Goal: Task Accomplishment & Management: Complete application form

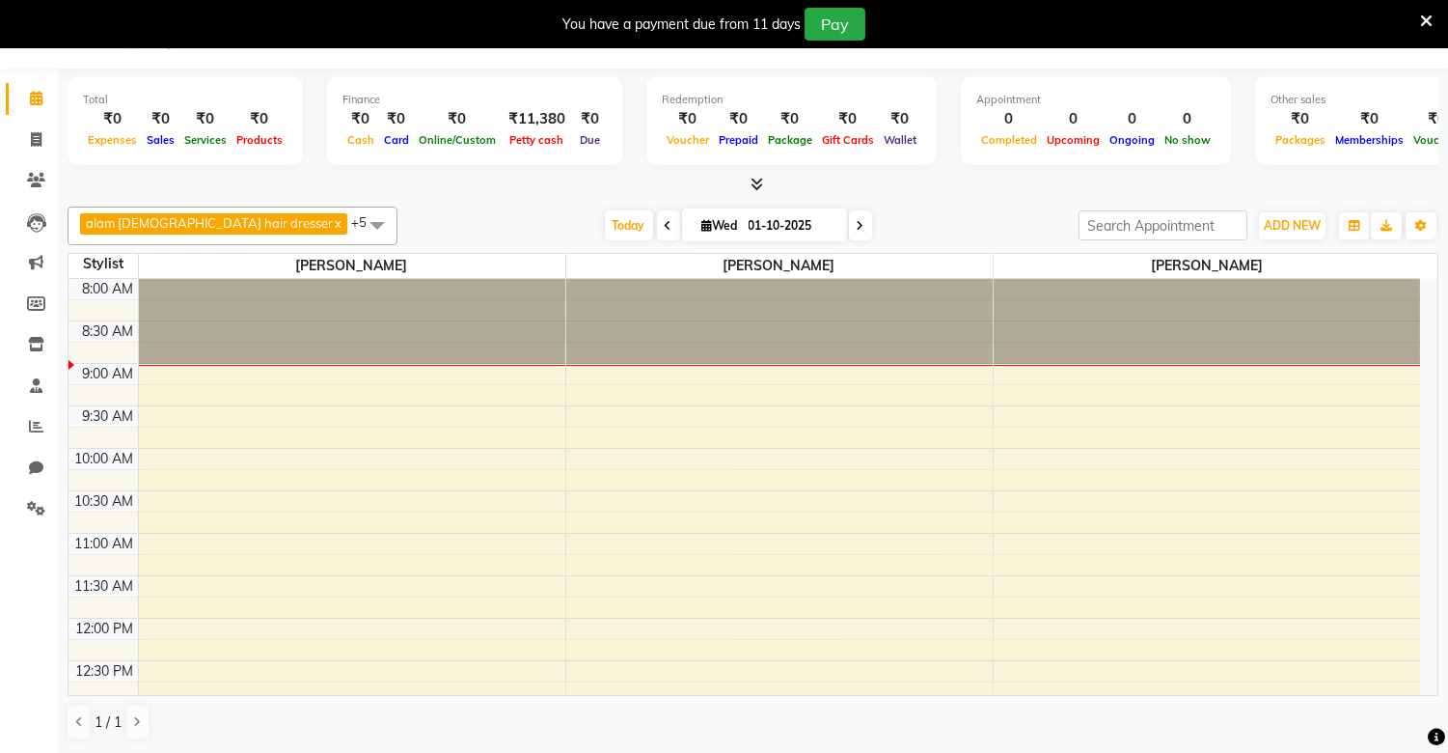
scroll to position [49, 0]
click at [30, 130] on span at bounding box center [36, 140] width 34 height 22
select select "service"
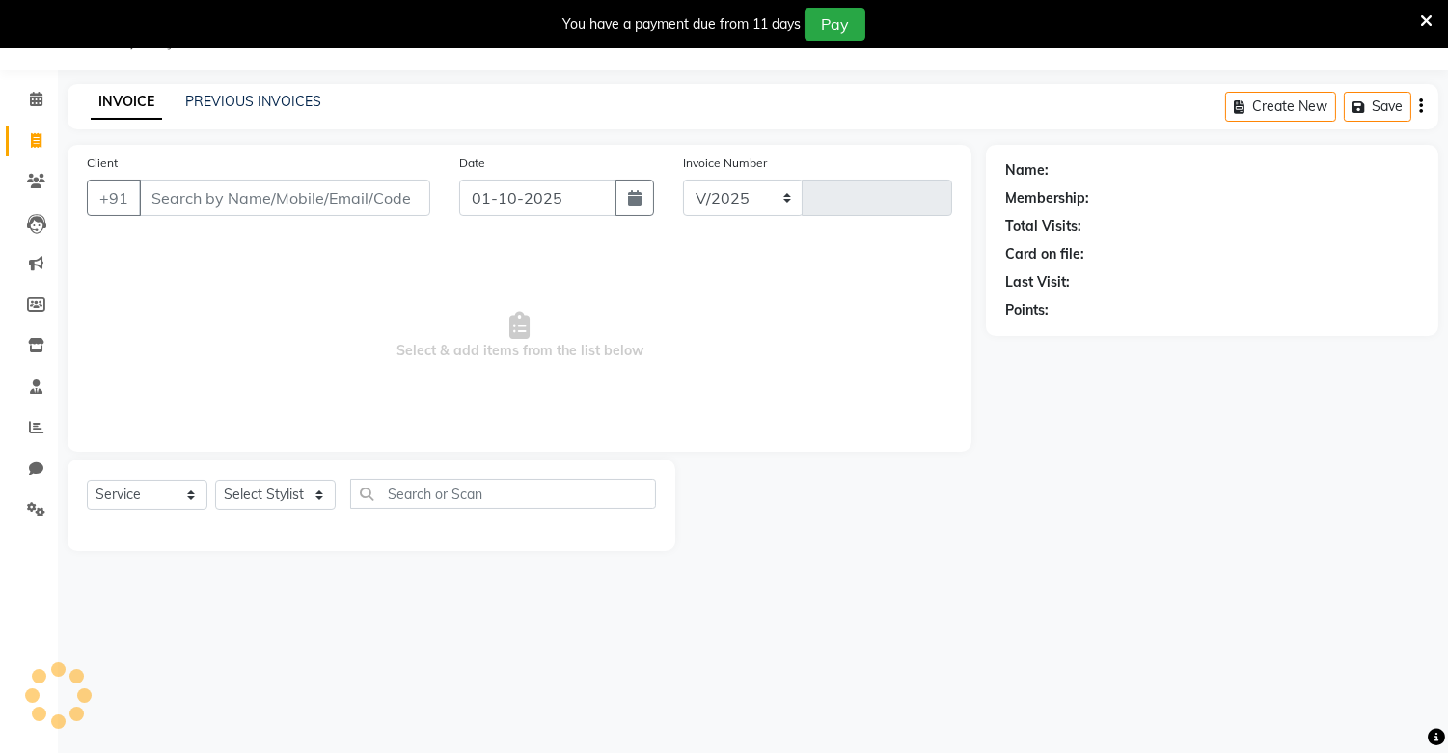
select select "8688"
type input "0460"
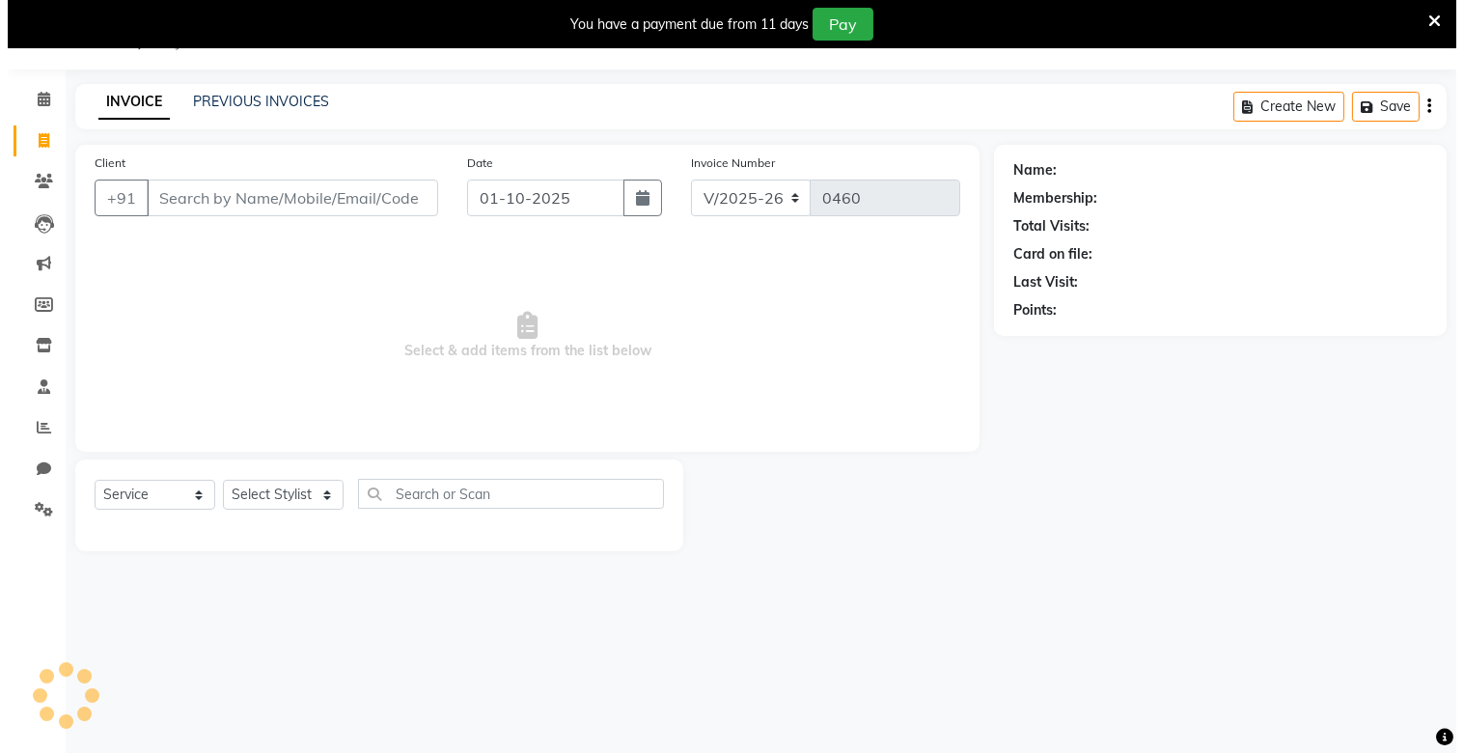
scroll to position [48, 0]
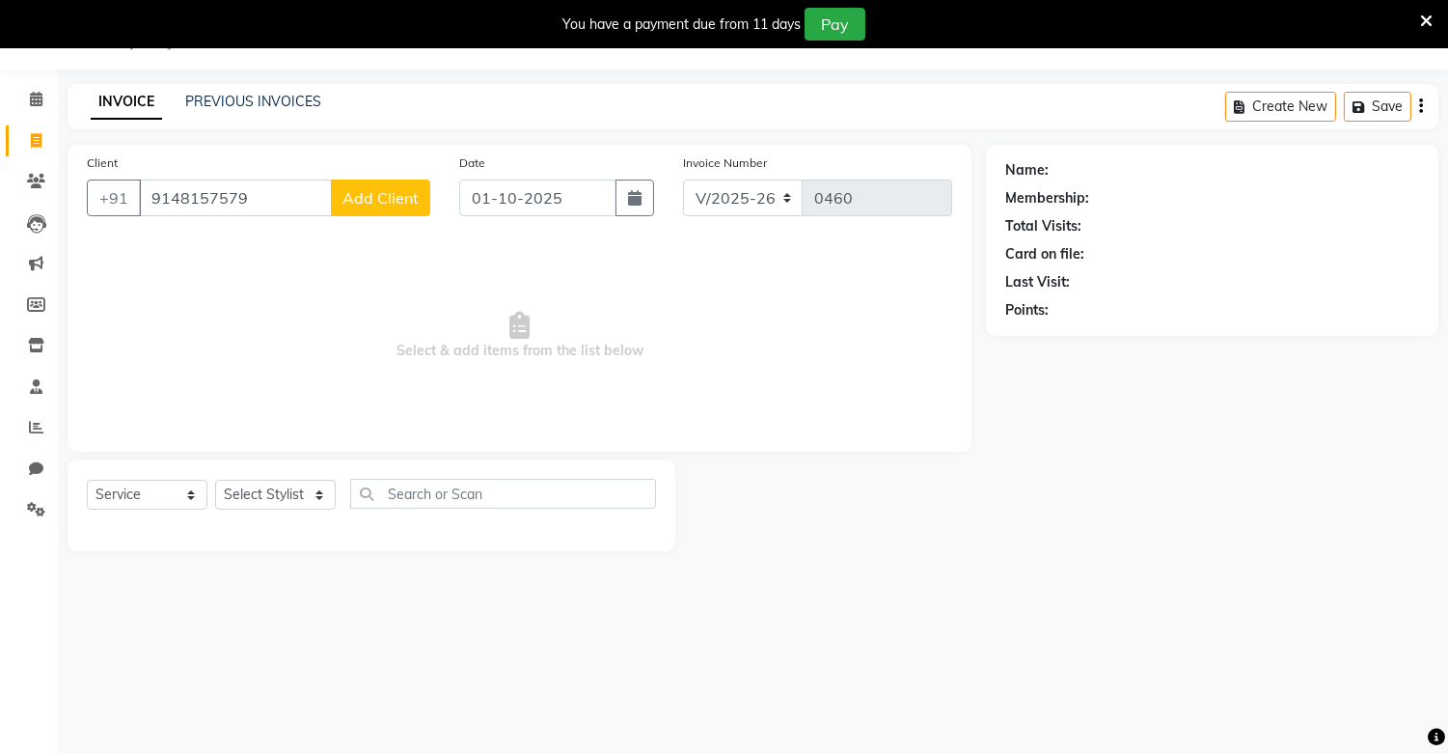
type input "9148157579"
click at [369, 205] on span "Add Client" at bounding box center [380, 197] width 76 height 19
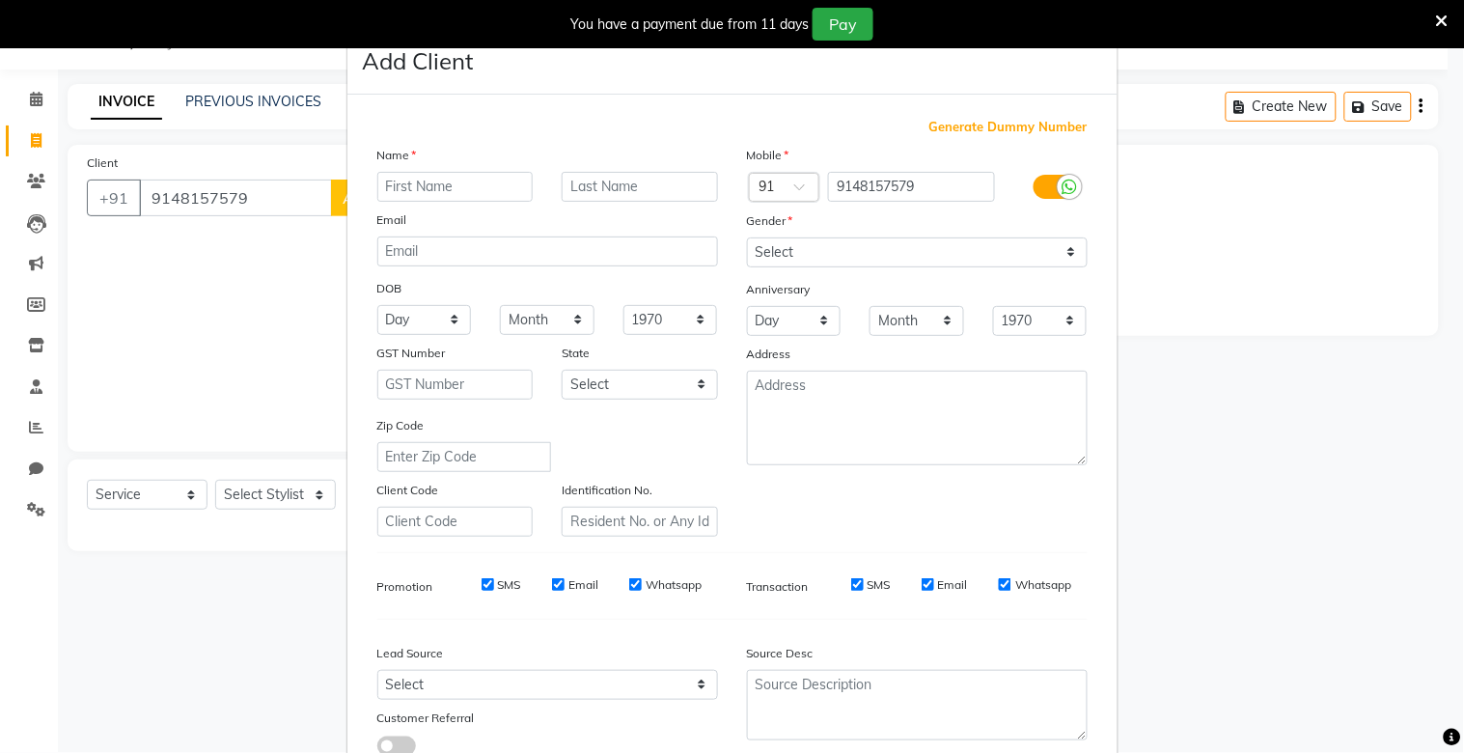
click at [400, 177] on input "text" at bounding box center [455, 187] width 156 height 30
type input "[PERSON_NAME]"
click at [594, 197] on input "text" at bounding box center [639, 187] width 156 height 30
type input "sir"
click at [782, 251] on select "Select [DEMOGRAPHIC_DATA] [DEMOGRAPHIC_DATA] Other Prefer Not To Say" at bounding box center [917, 252] width 341 height 30
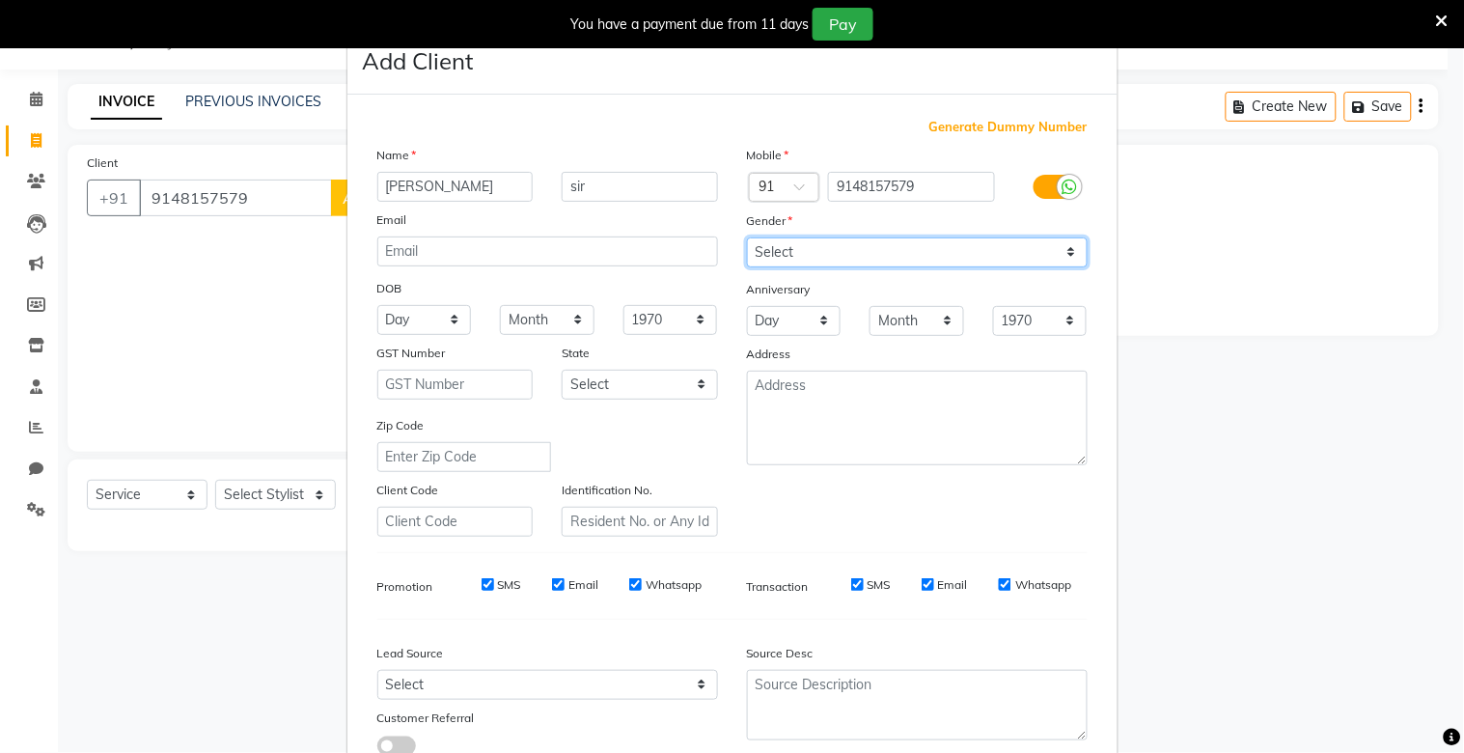
select select "[DEMOGRAPHIC_DATA]"
click at [747, 237] on select "Select [DEMOGRAPHIC_DATA] [DEMOGRAPHIC_DATA] Other Prefer Not To Say" at bounding box center [917, 252] width 341 height 30
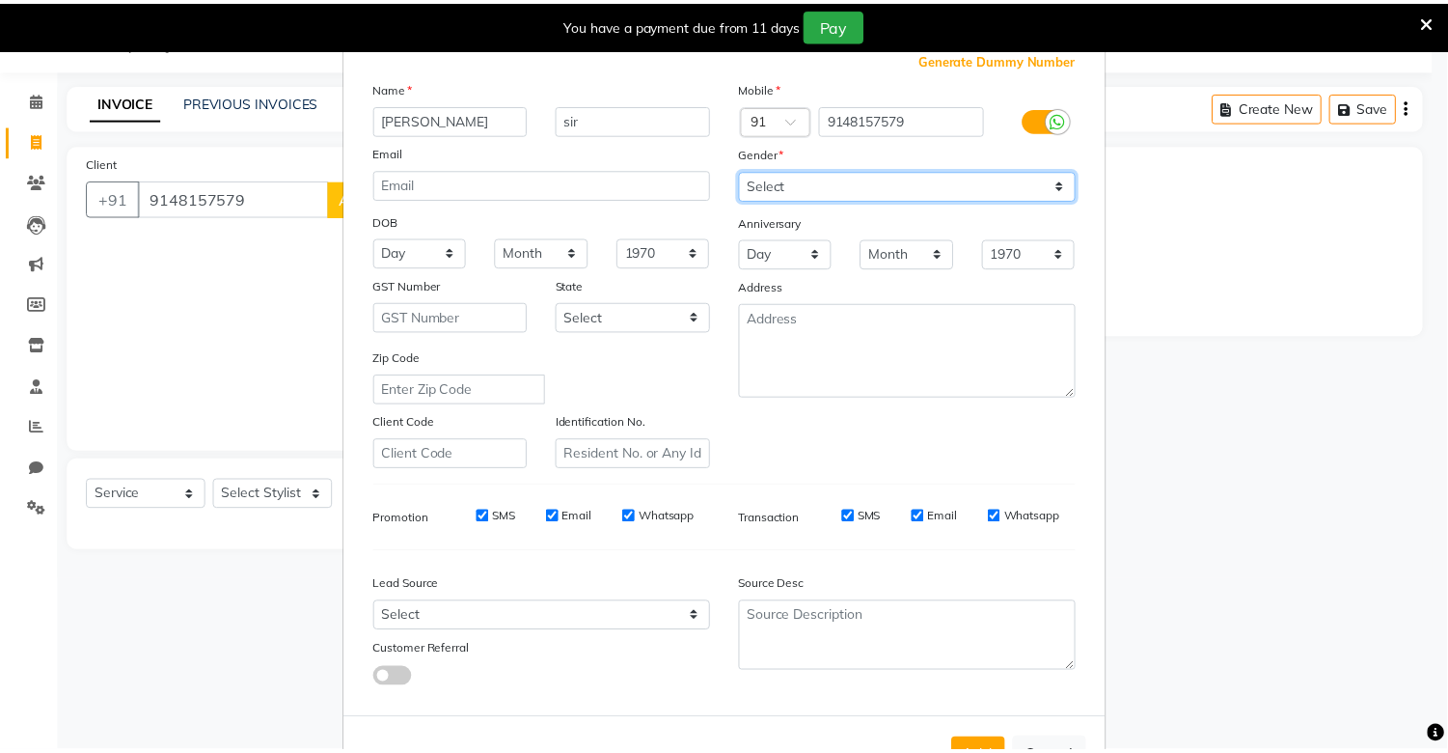
scroll to position [139, 0]
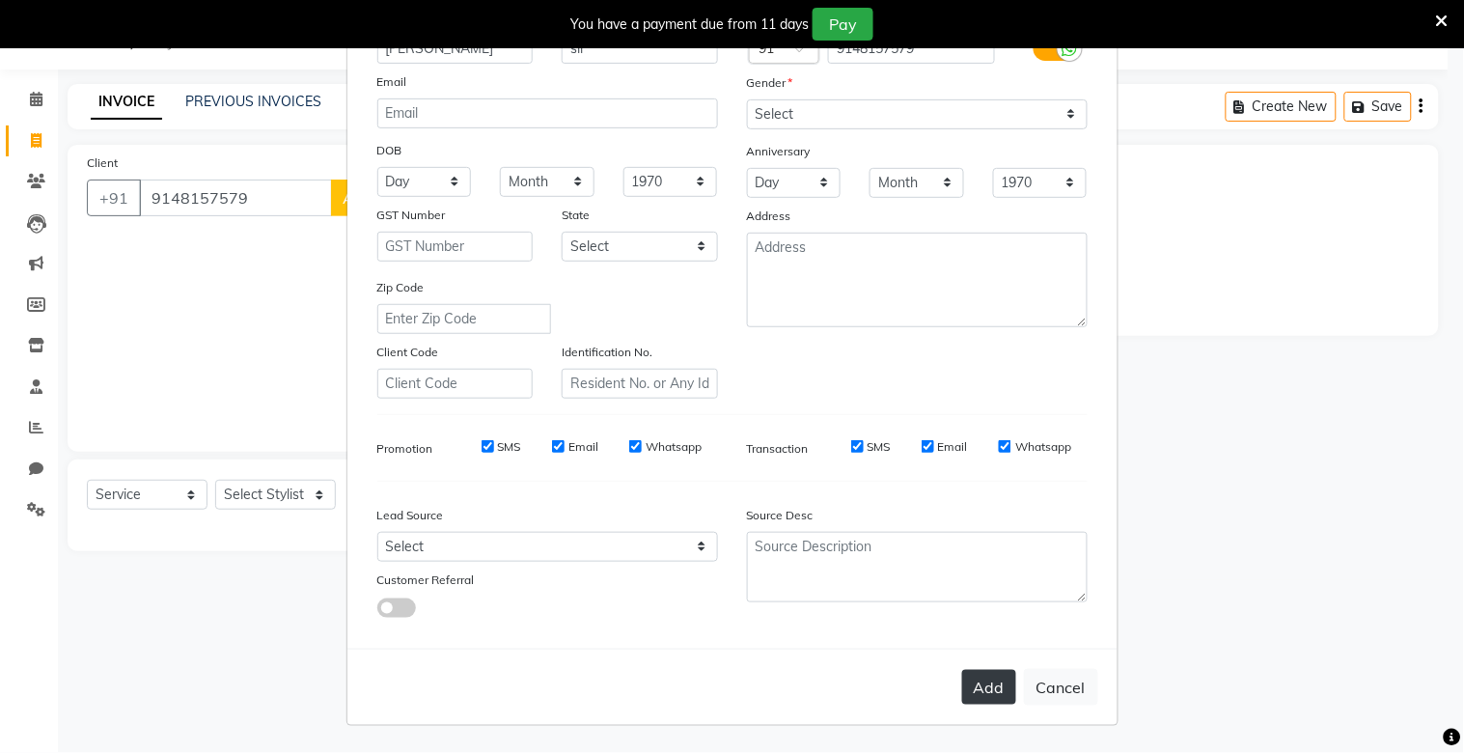
click at [981, 688] on button "Add" at bounding box center [989, 687] width 54 height 35
select select
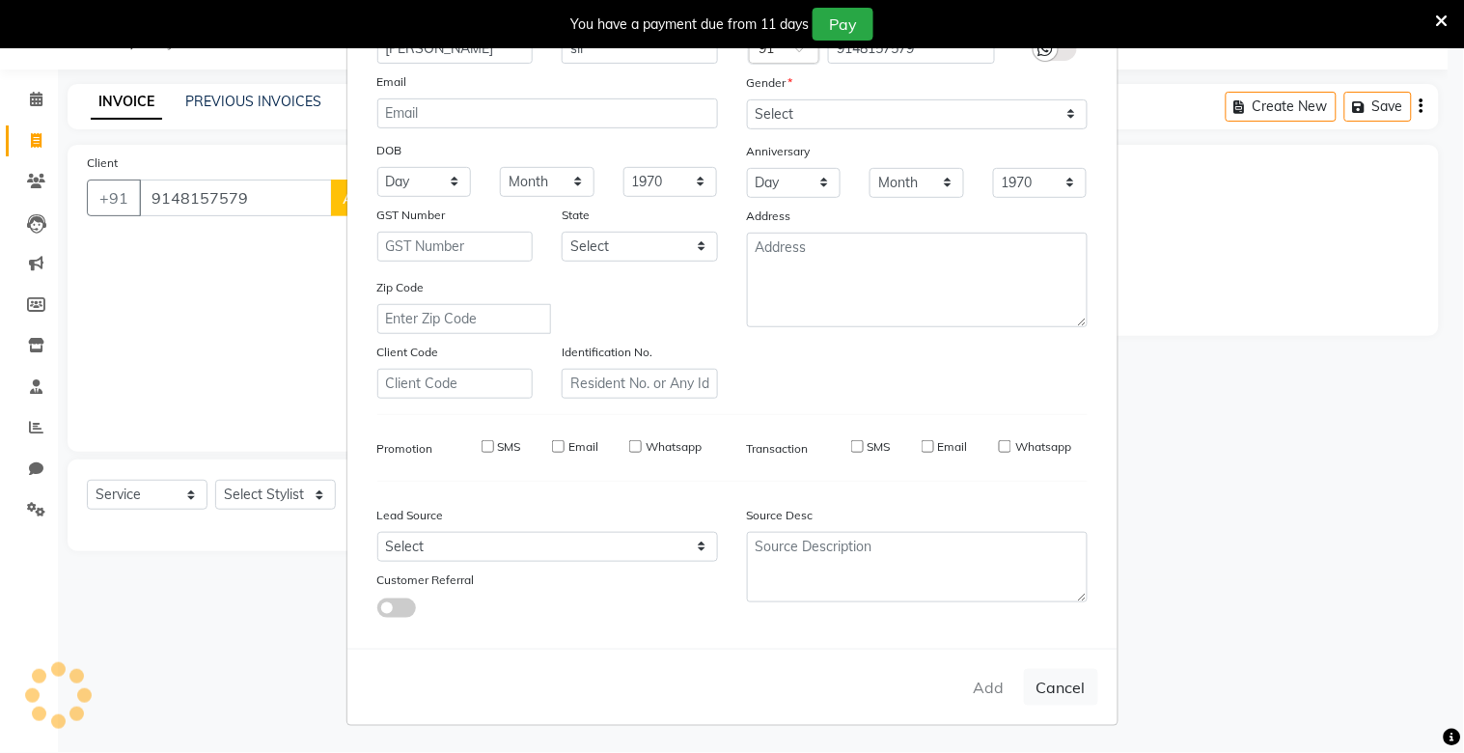
select select
checkbox input "false"
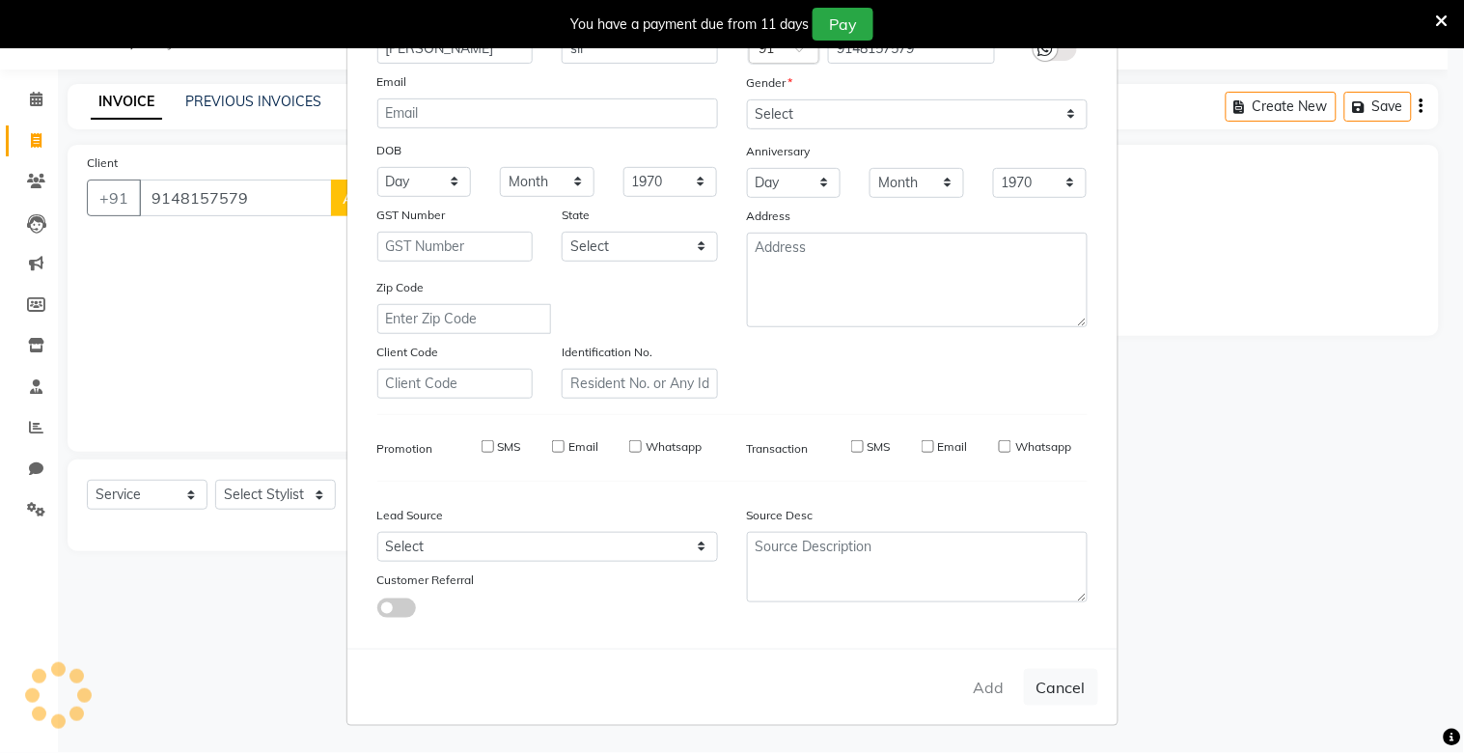
checkbox input "false"
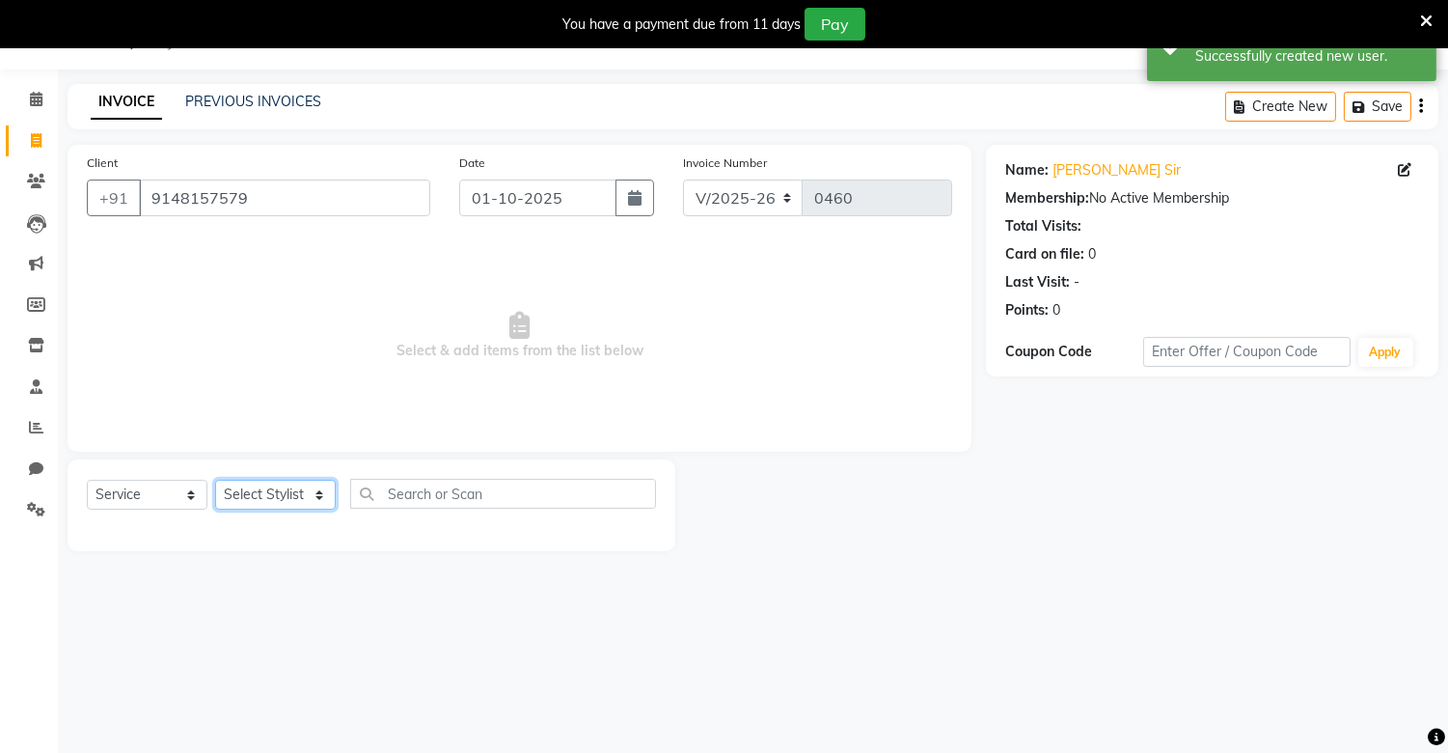
click at [286, 484] on select "Select Stylist [PERSON_NAME] [PERSON_NAME]" at bounding box center [275, 494] width 121 height 30
select select "92927"
click at [215, 480] on select "Select Stylist [PERSON_NAME] [PERSON_NAME]" at bounding box center [275, 494] width 121 height 30
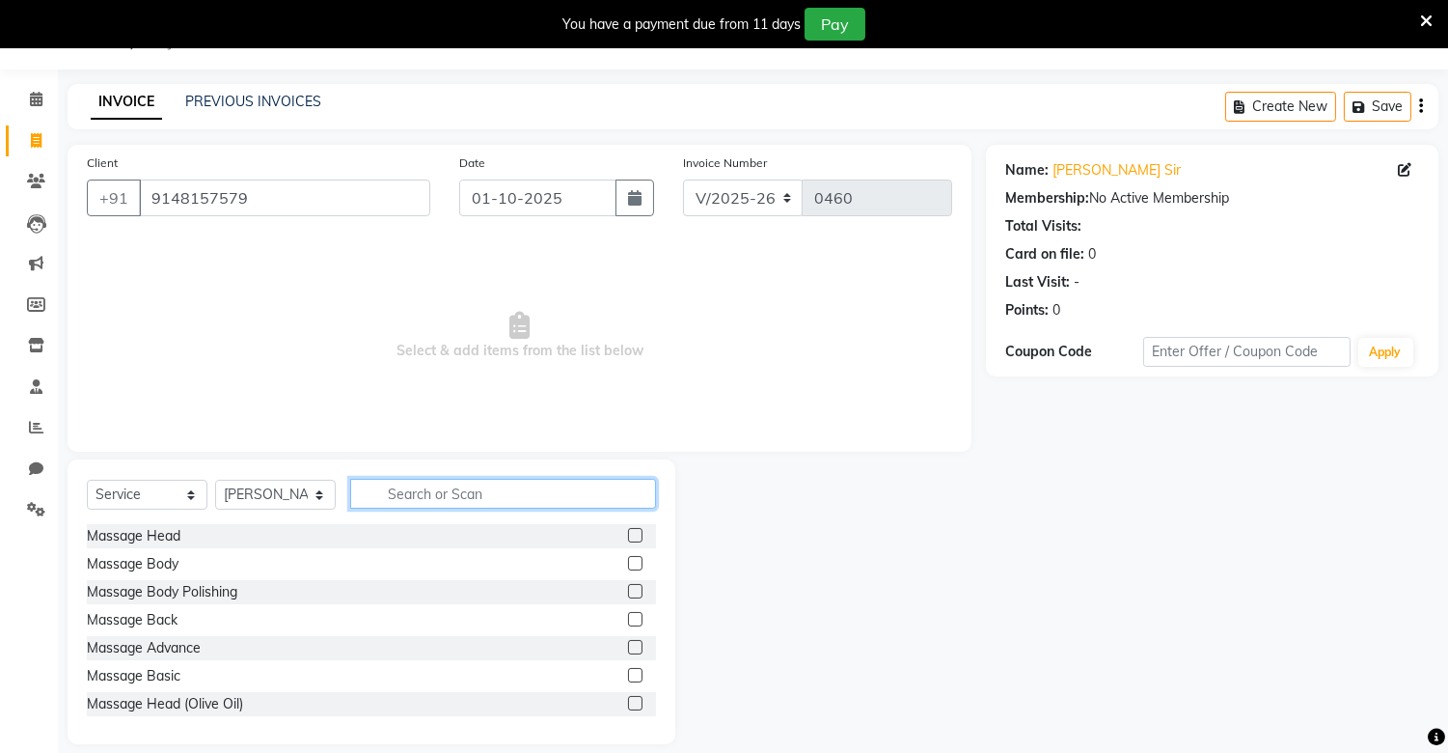
click at [408, 506] on input "text" at bounding box center [503, 494] width 306 height 30
type input "hai"
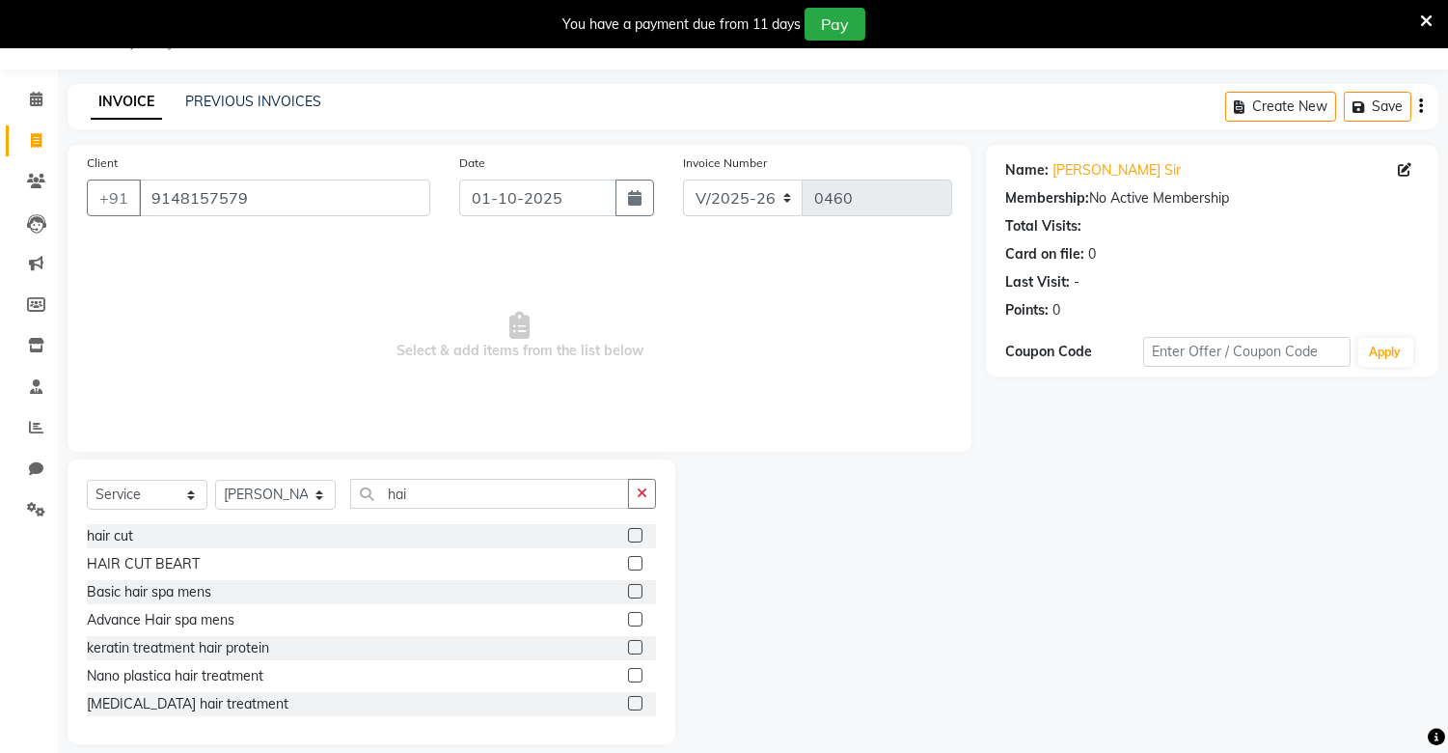
click at [628, 531] on label at bounding box center [635, 535] width 14 height 14
click at [628, 531] on input "checkbox" at bounding box center [634, 536] width 13 height 13
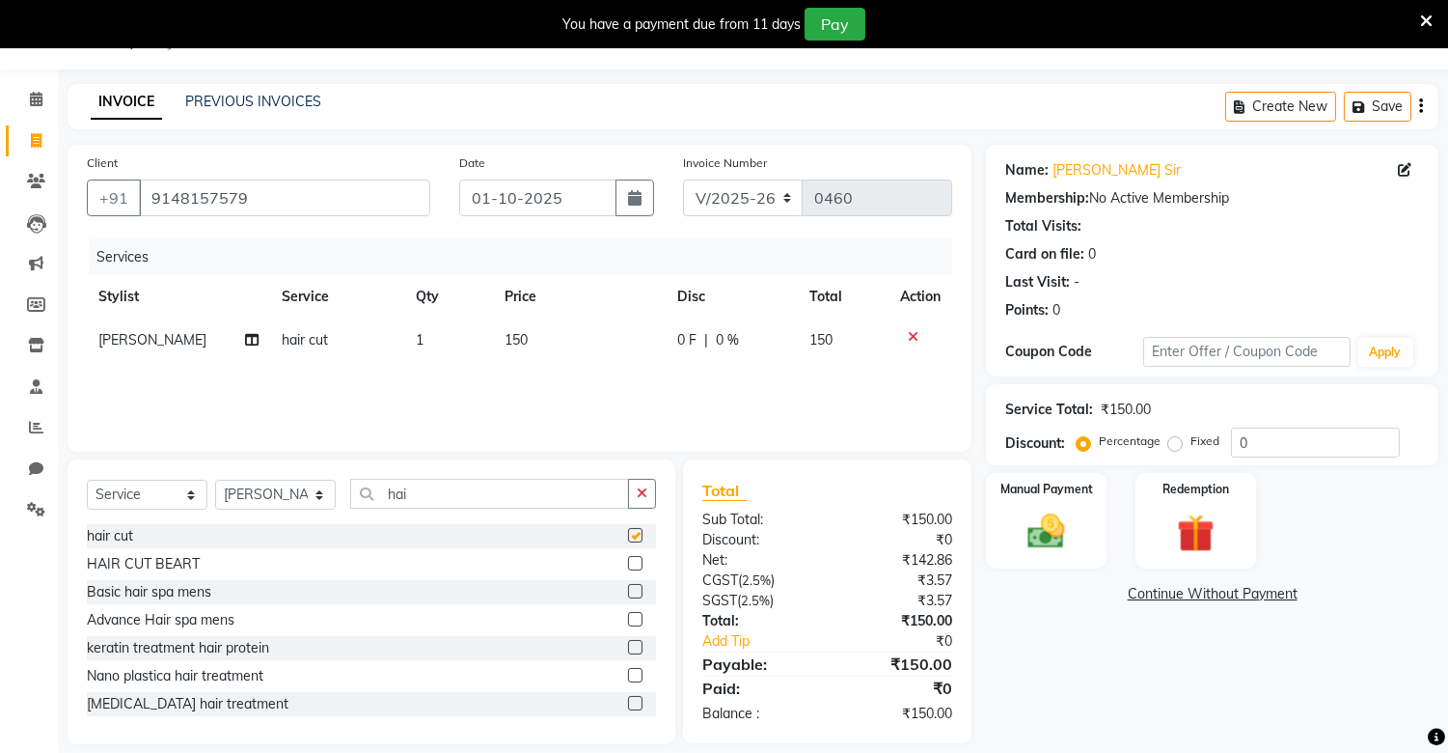
checkbox input "false"
click at [628, 557] on label at bounding box center [635, 563] width 14 height 14
click at [628, 558] on input "checkbox" at bounding box center [634, 564] width 13 height 13
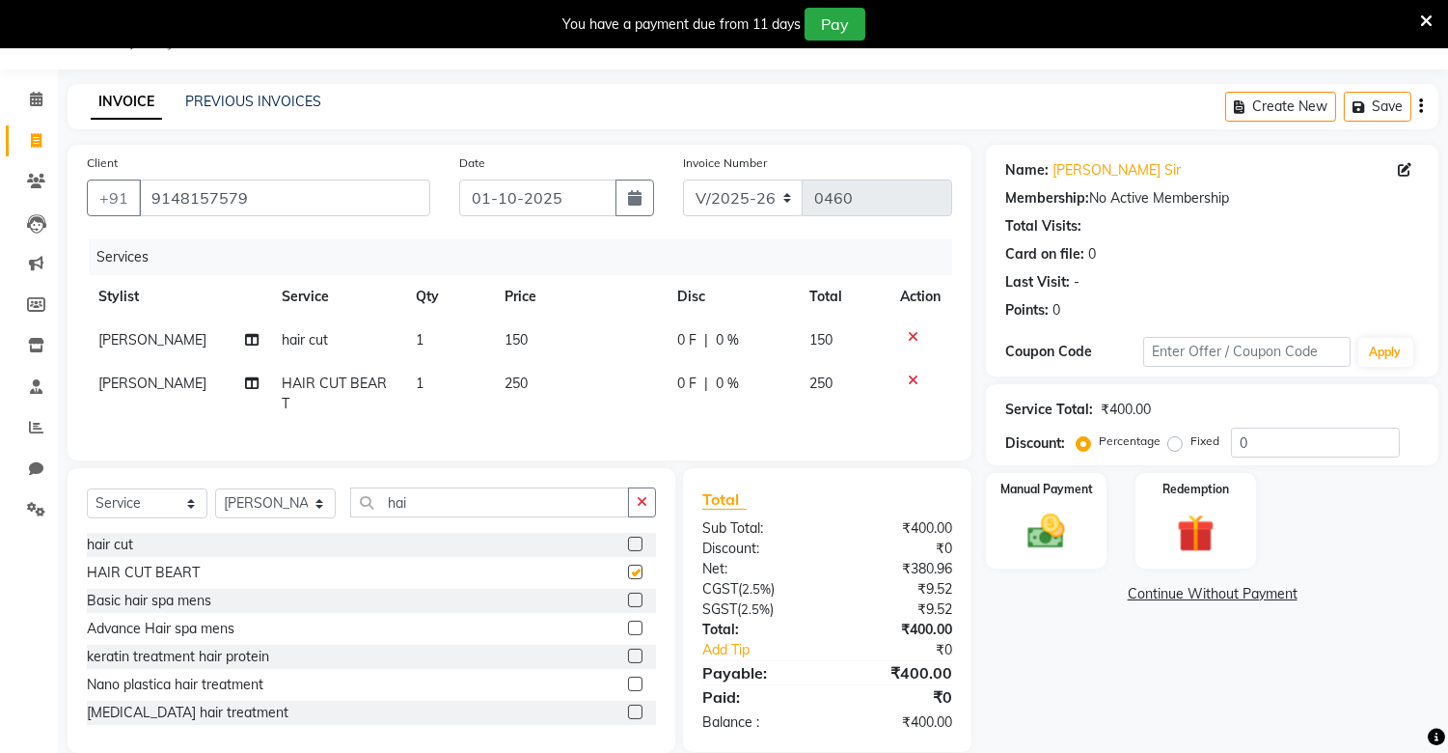
checkbox input "false"
click at [1025, 526] on img at bounding box center [1047, 531] width 64 height 45
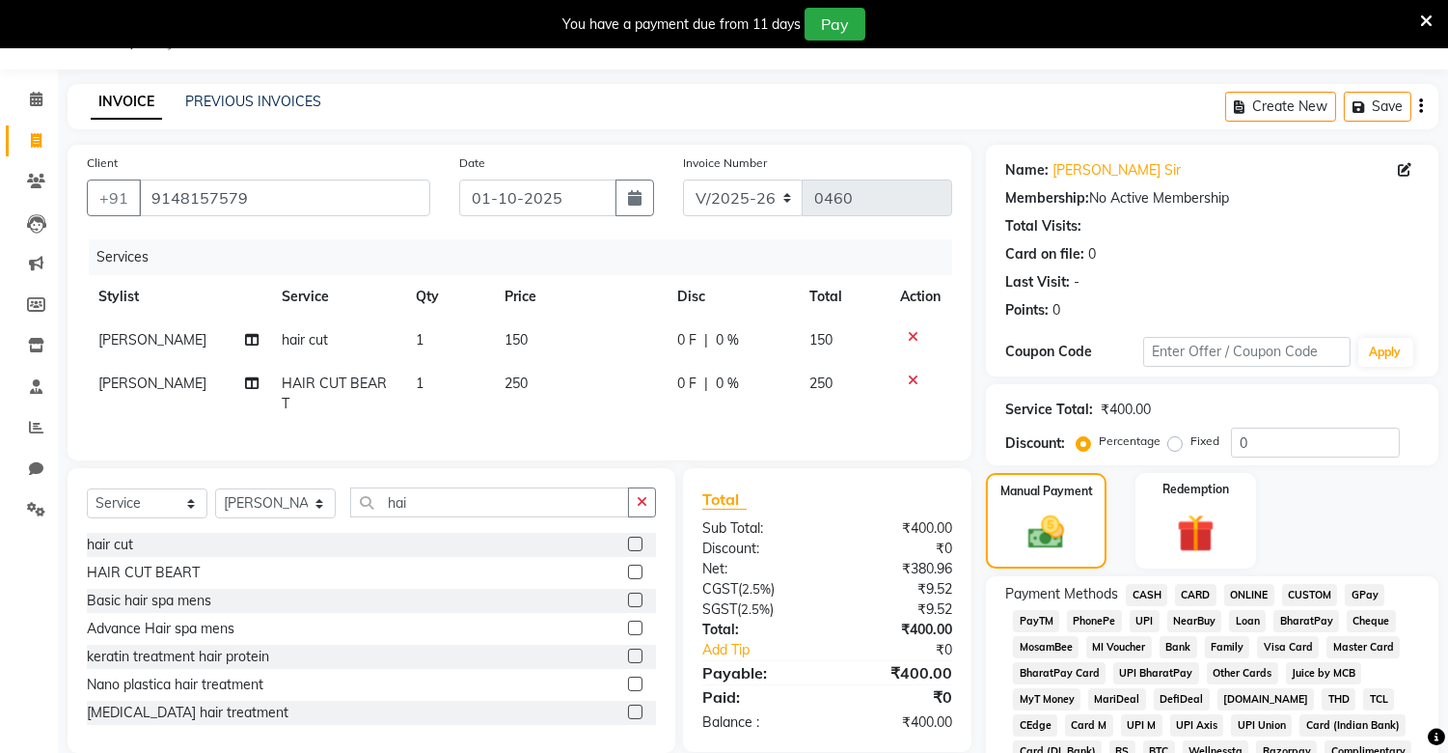
click at [1088, 616] on span "PhonePe" at bounding box center [1094, 621] width 55 height 22
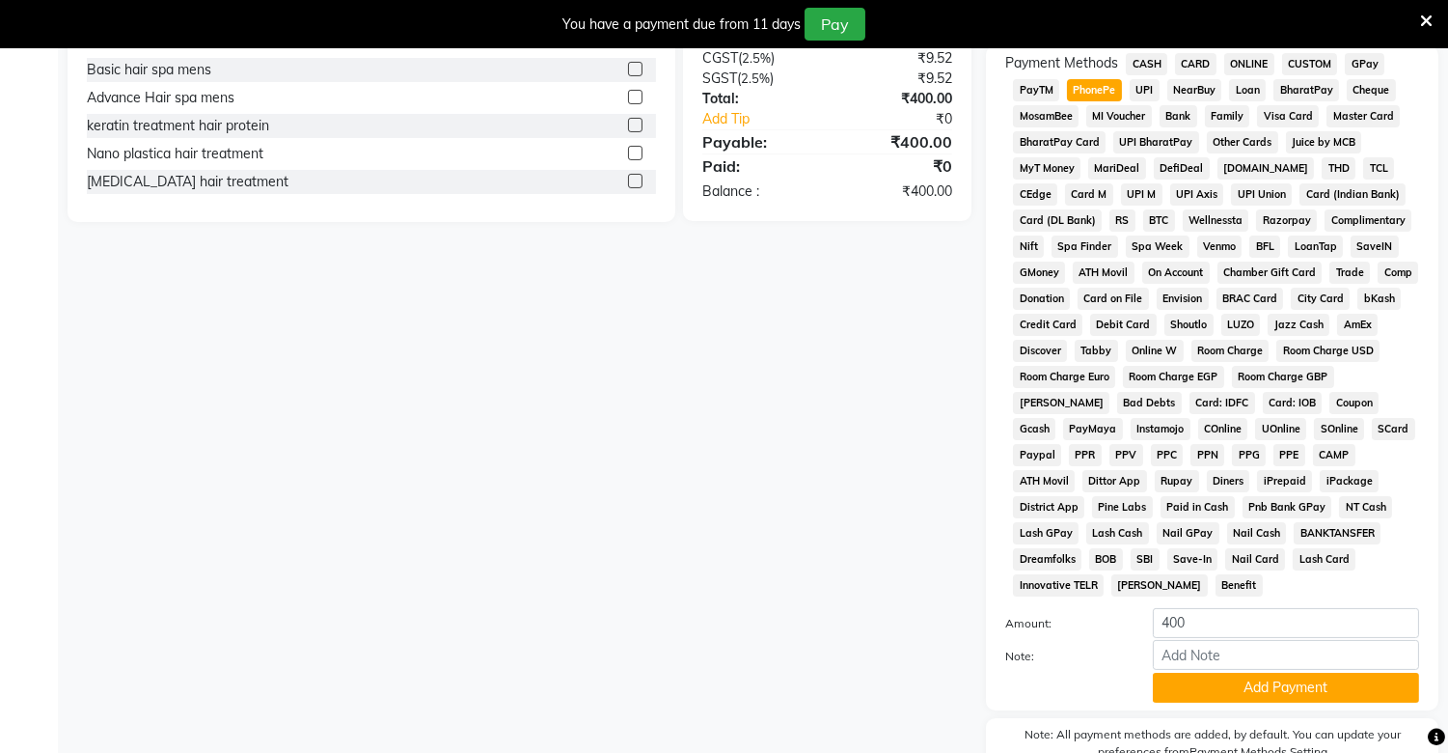
scroll to position [657, 0]
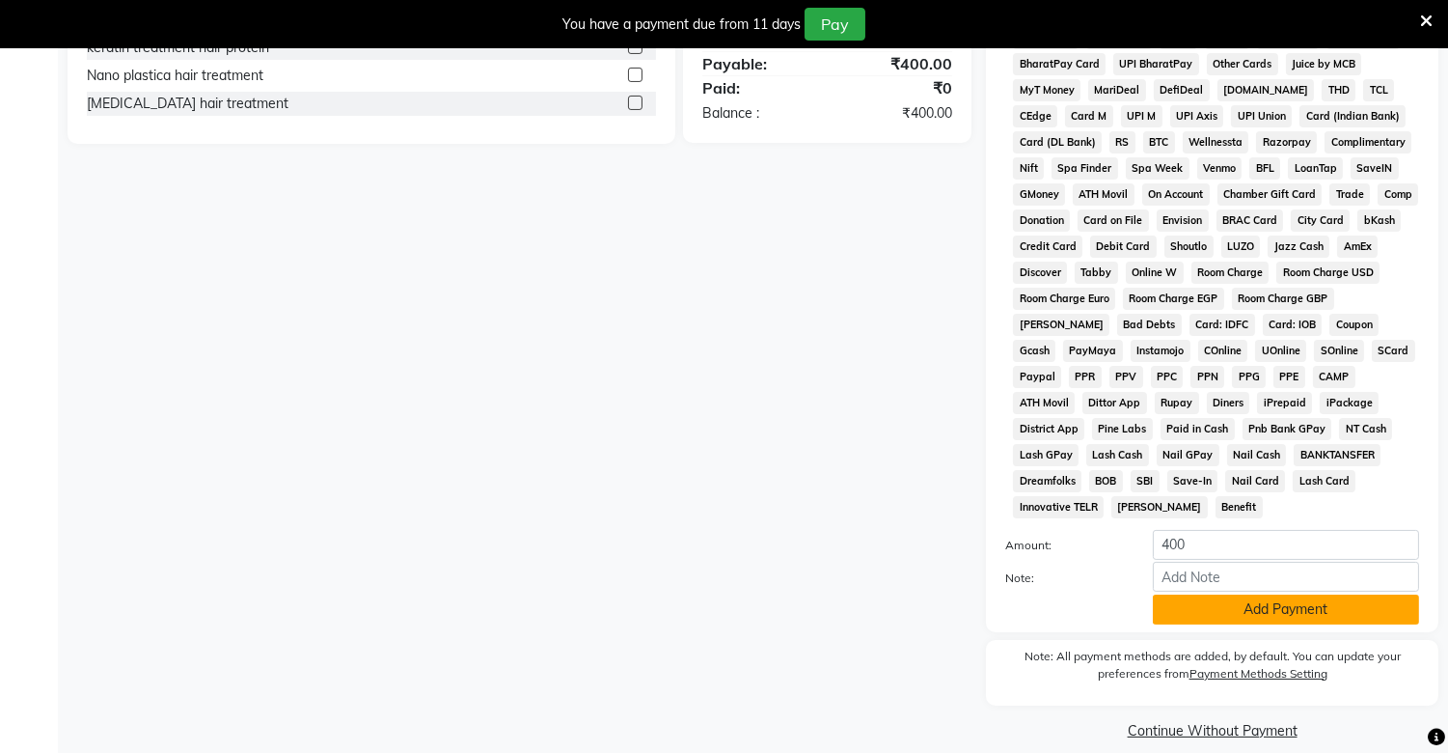
click at [1257, 598] on button "Add Payment" at bounding box center [1286, 609] width 266 height 30
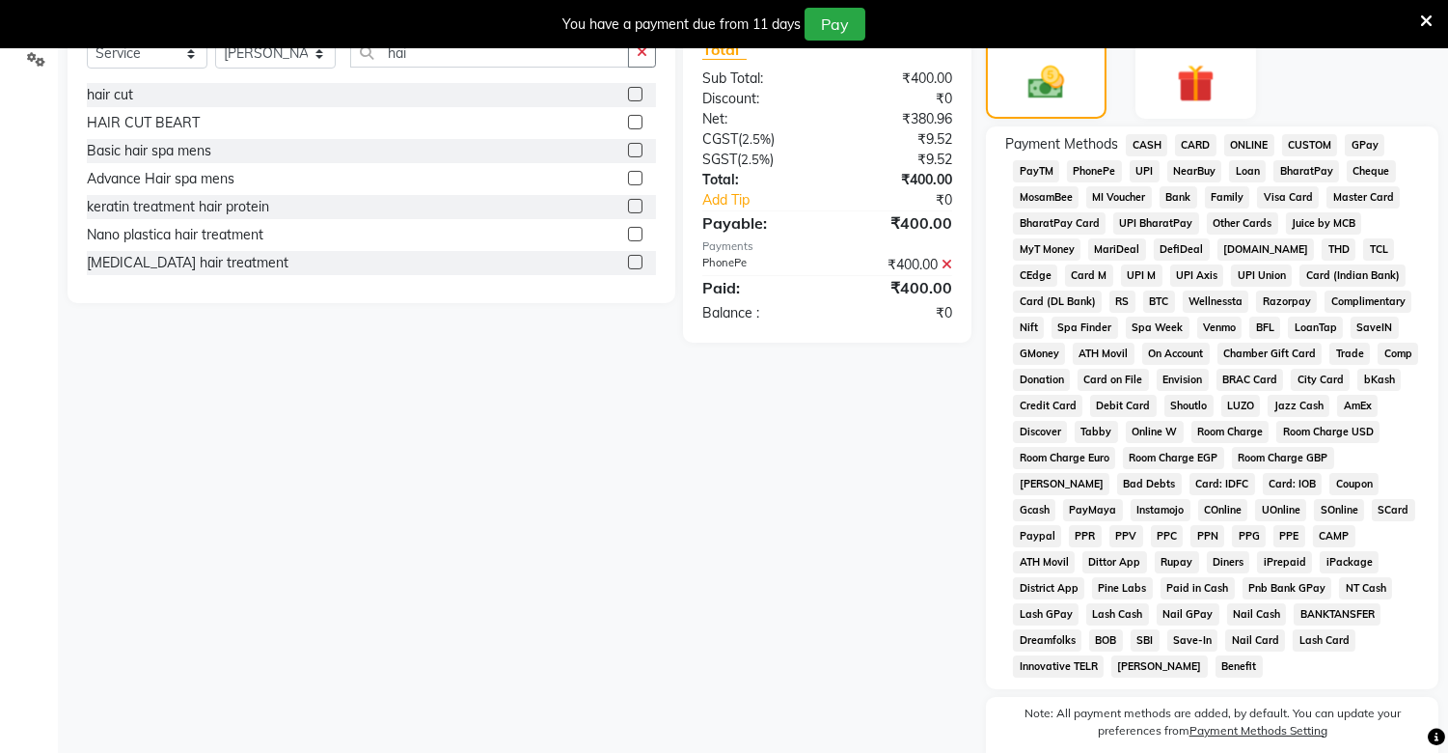
scroll to position [499, 0]
click at [1083, 164] on span "PhonePe" at bounding box center [1094, 170] width 55 height 22
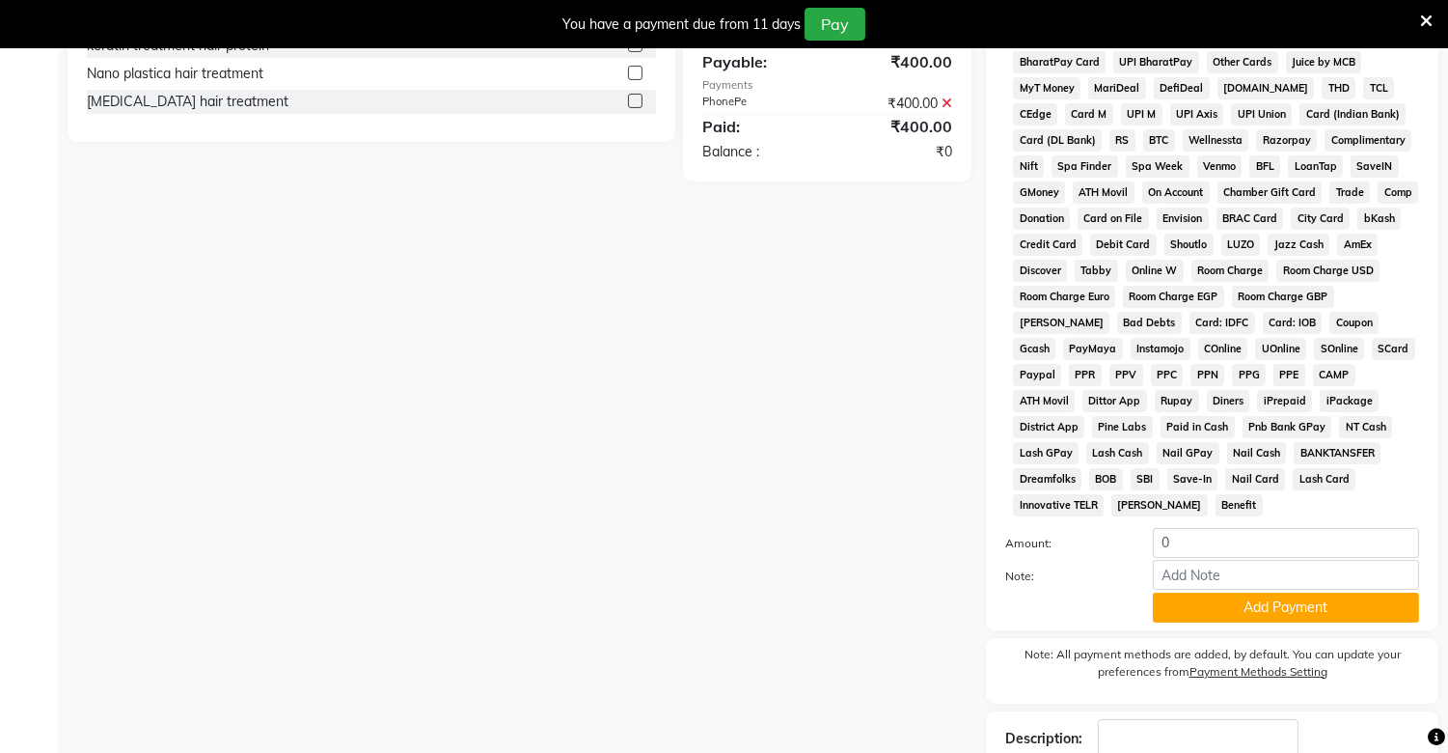
scroll to position [766, 0]
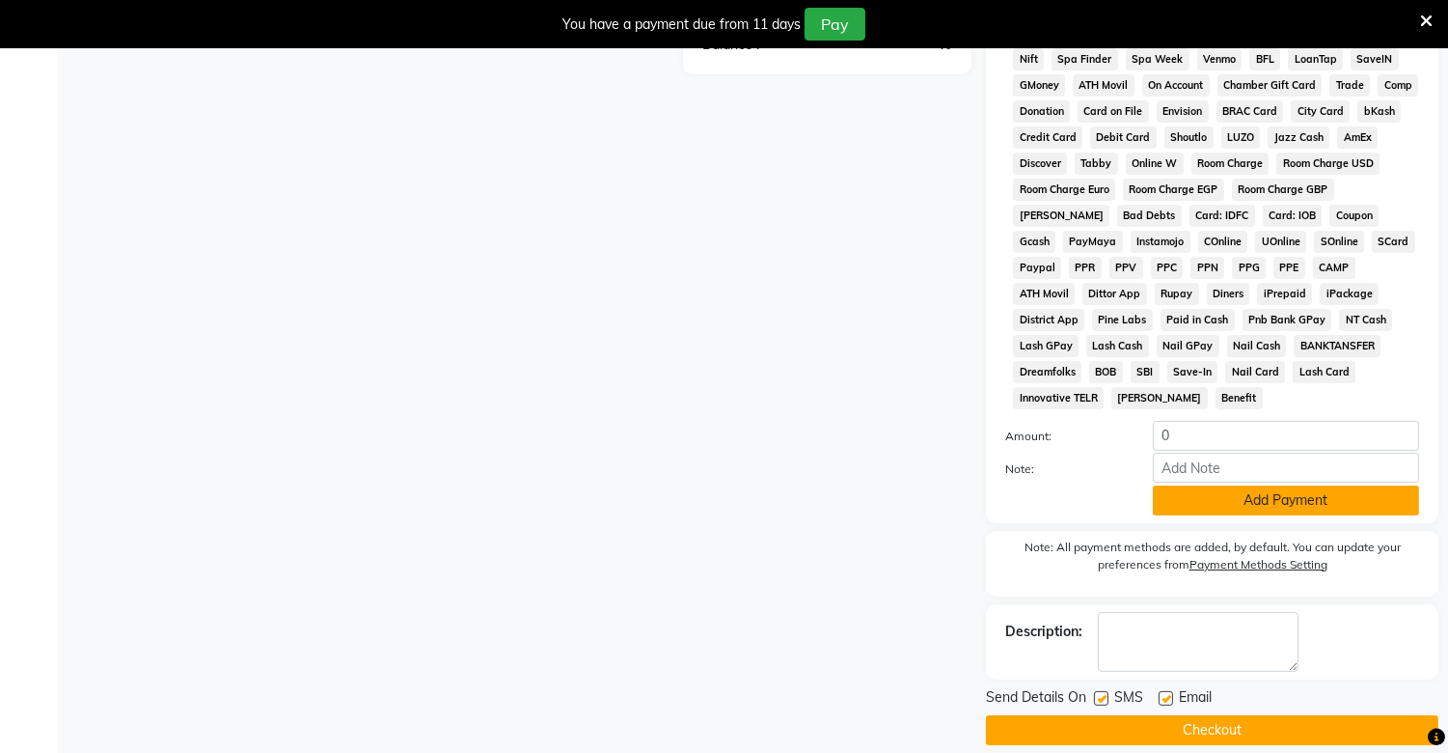
click at [1272, 485] on button "Add Payment" at bounding box center [1286, 500] width 266 height 30
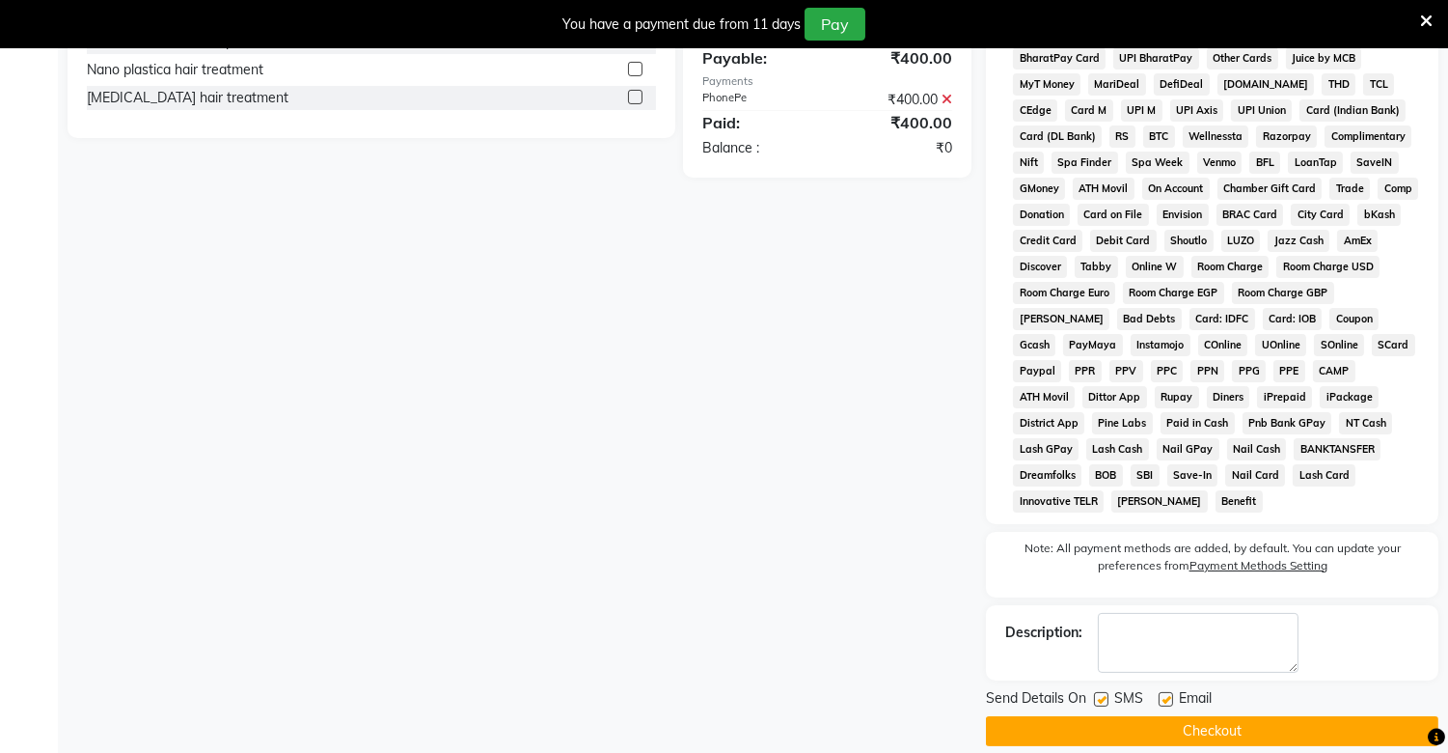
click at [1290, 716] on button "Checkout" at bounding box center [1212, 731] width 452 height 30
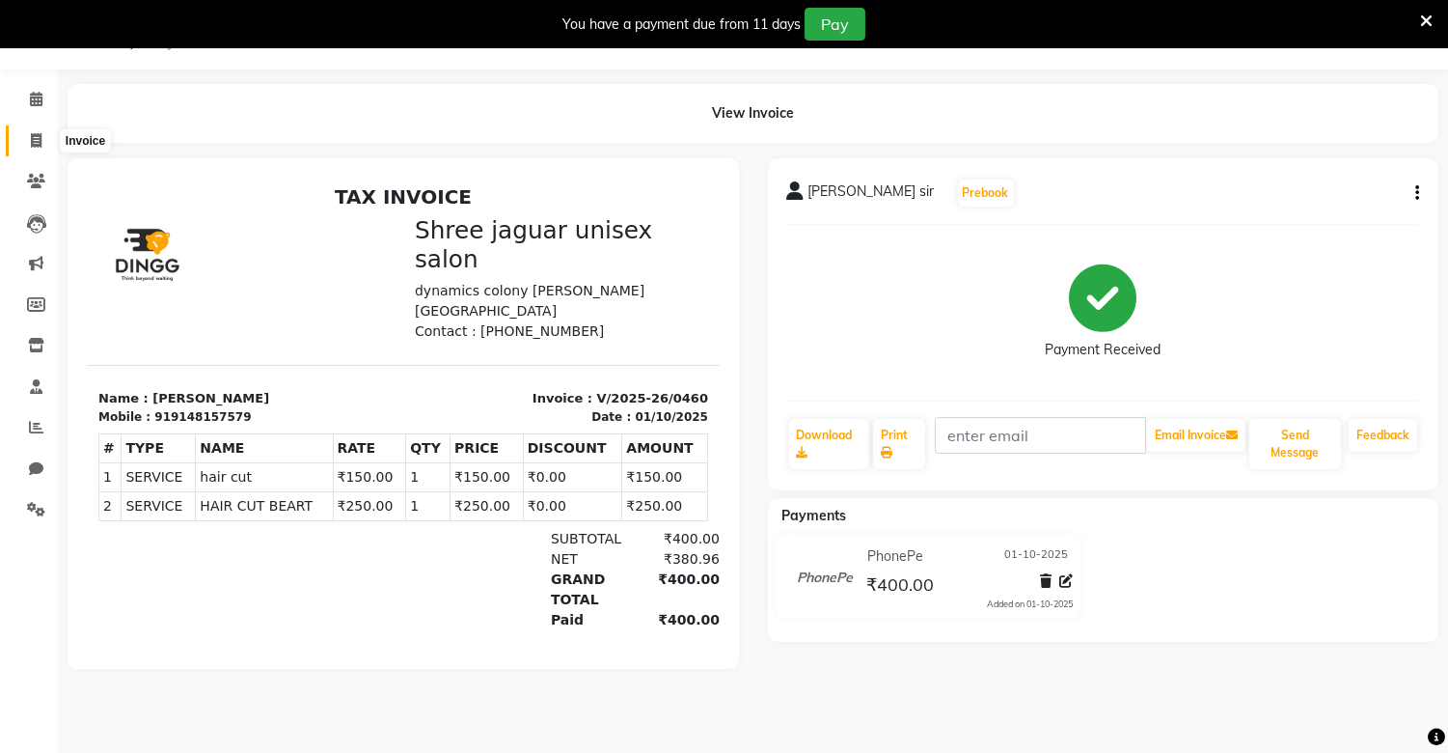
click at [32, 138] on icon at bounding box center [36, 140] width 11 height 14
select select "8688"
select select "service"
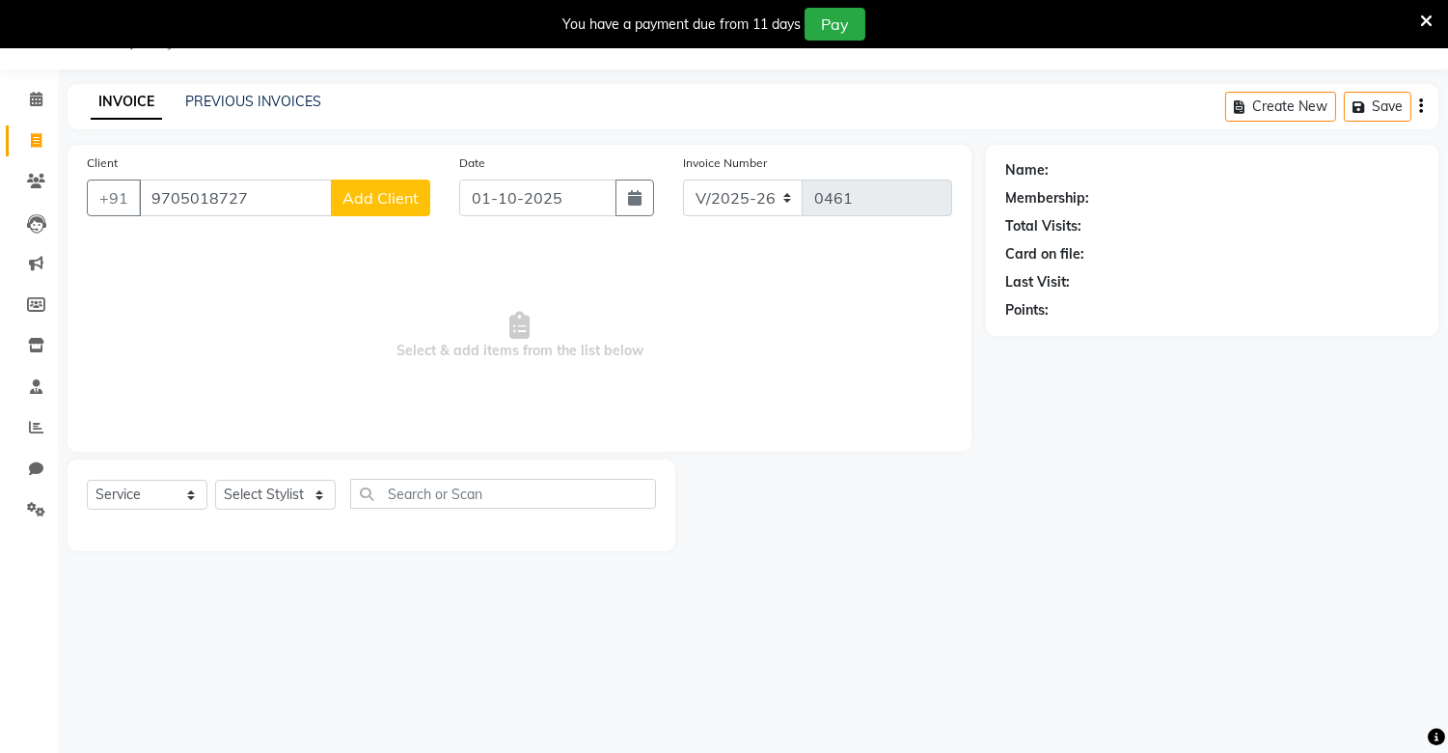
type input "9705018727"
click at [394, 181] on button "Add Client" at bounding box center [380, 197] width 99 height 37
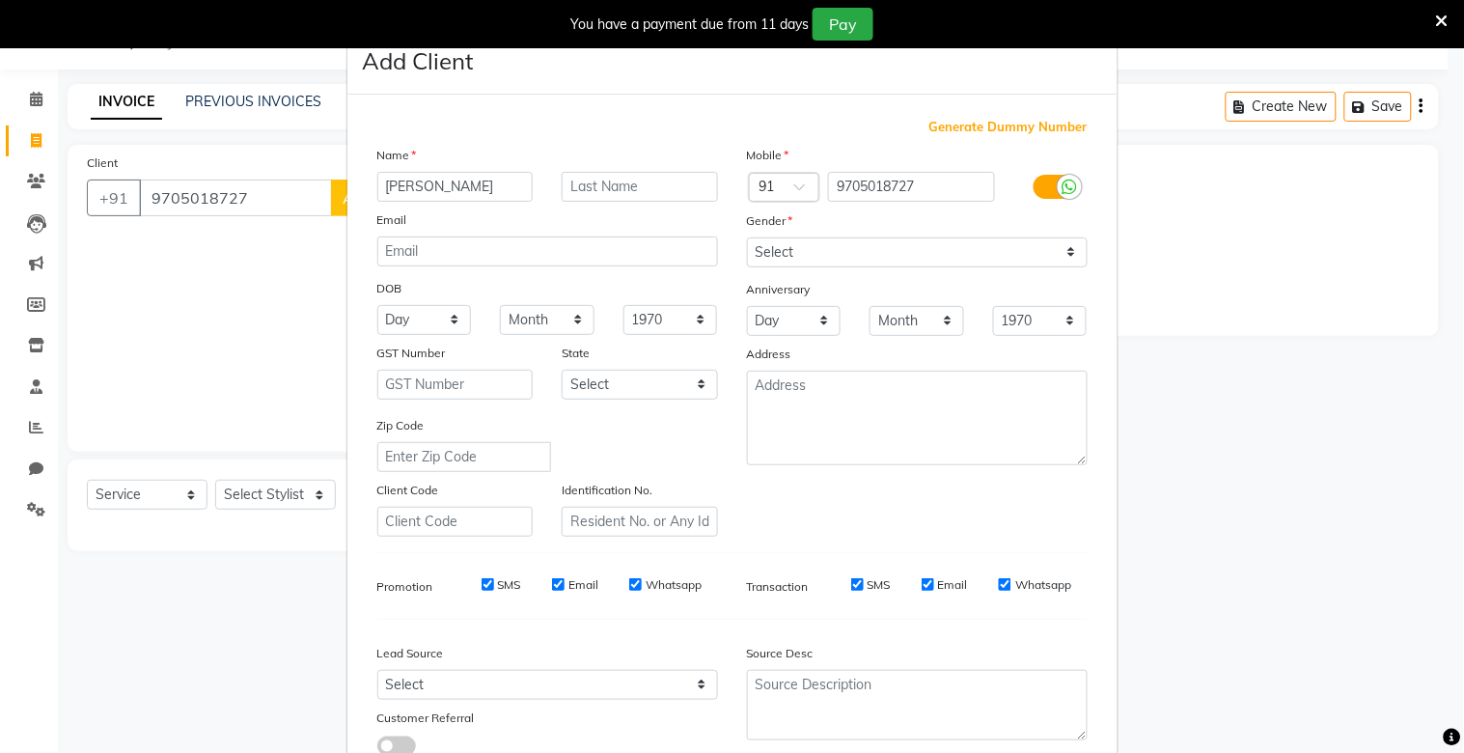
type input "[PERSON_NAME]"
click at [646, 184] on input "text" at bounding box center [639, 187] width 156 height 30
type input "sir"
click at [799, 239] on select "Select [DEMOGRAPHIC_DATA] [DEMOGRAPHIC_DATA] Other Prefer Not To Say" at bounding box center [917, 252] width 341 height 30
select select "[DEMOGRAPHIC_DATA]"
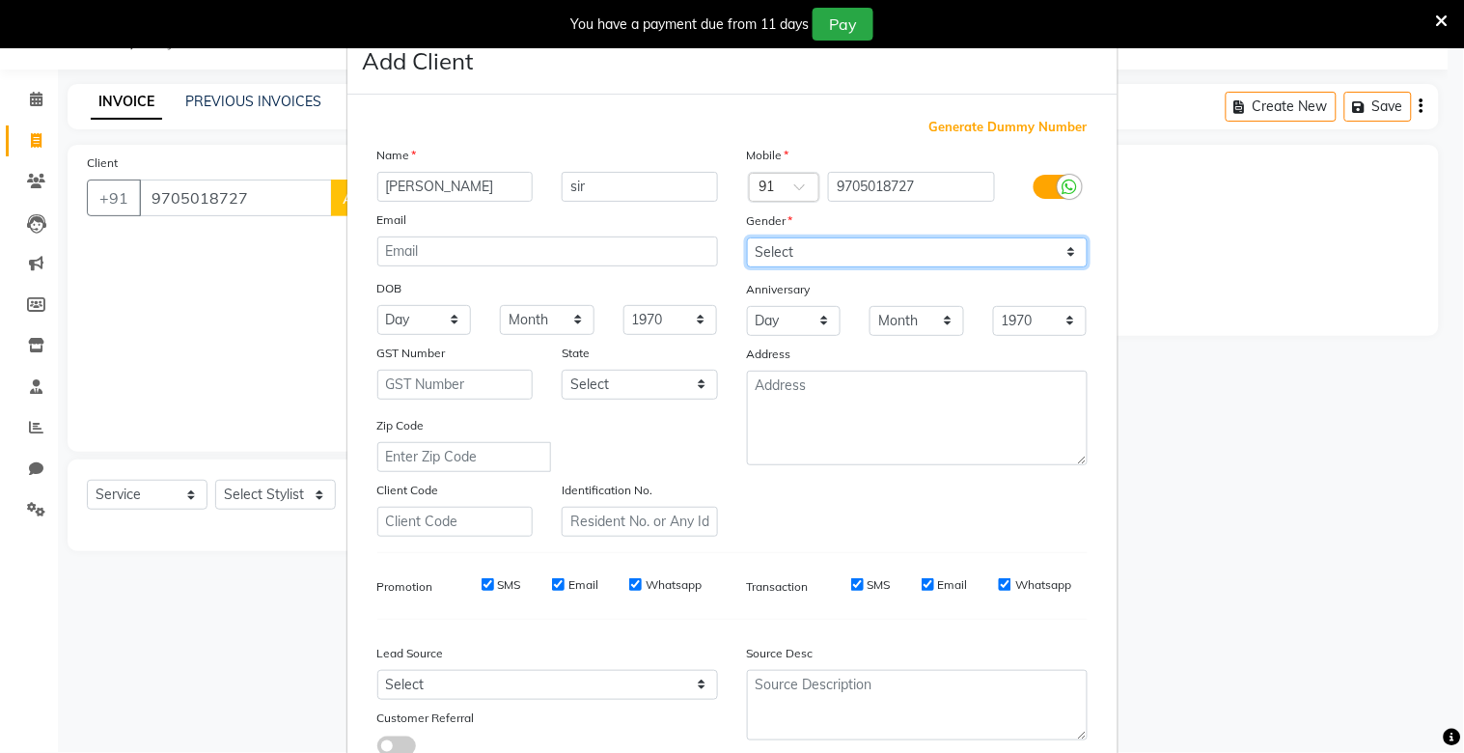
click at [747, 237] on select "Select [DEMOGRAPHIC_DATA] [DEMOGRAPHIC_DATA] Other Prefer Not To Say" at bounding box center [917, 252] width 341 height 30
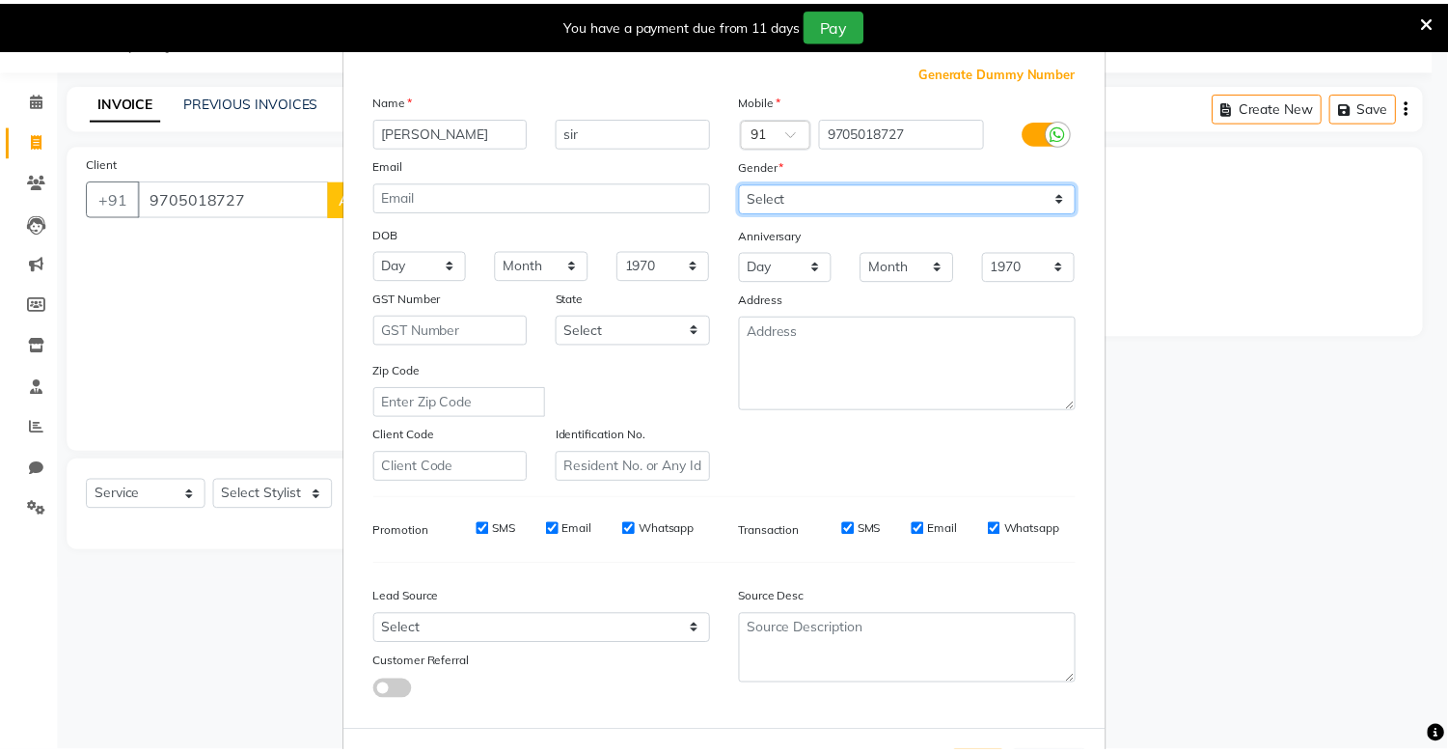
scroll to position [139, 0]
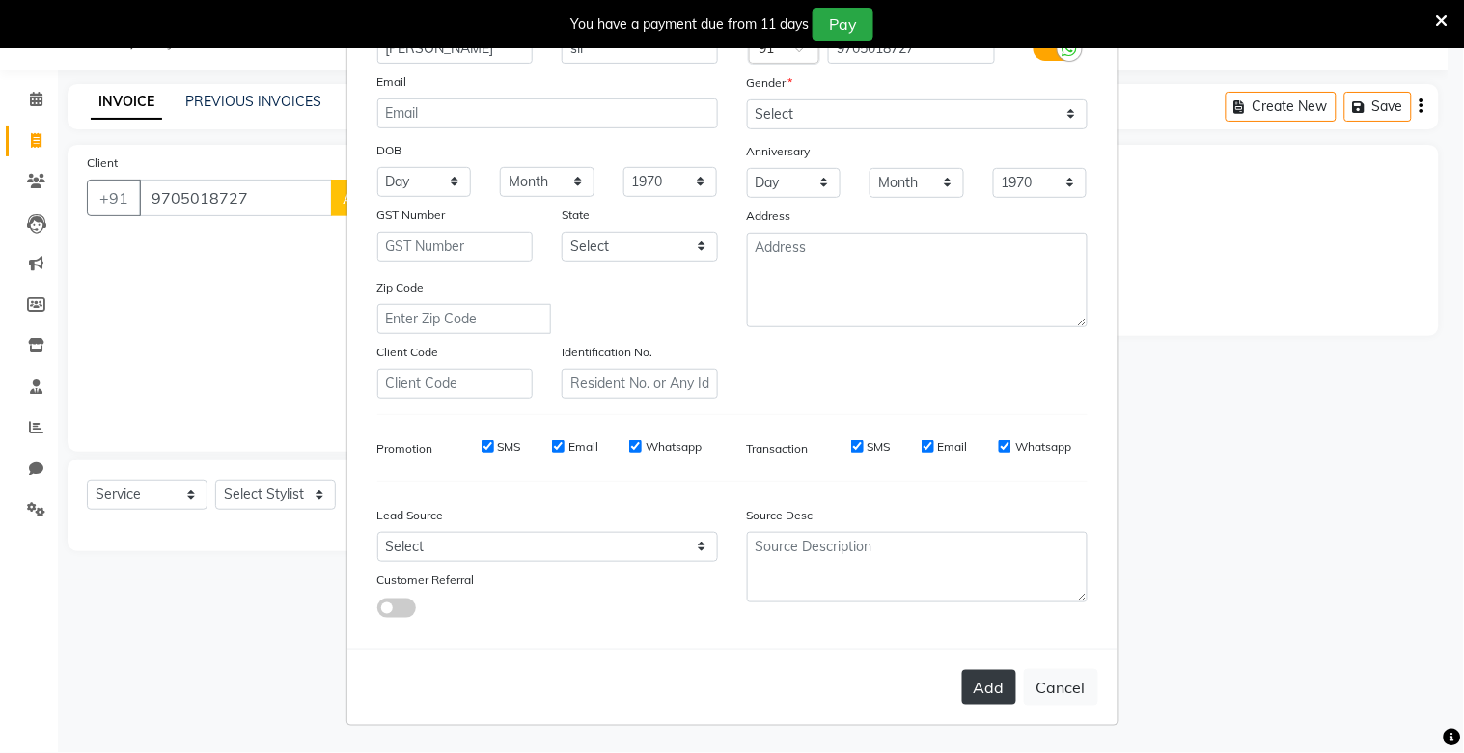
click at [969, 686] on button "Add" at bounding box center [989, 687] width 54 height 35
select select
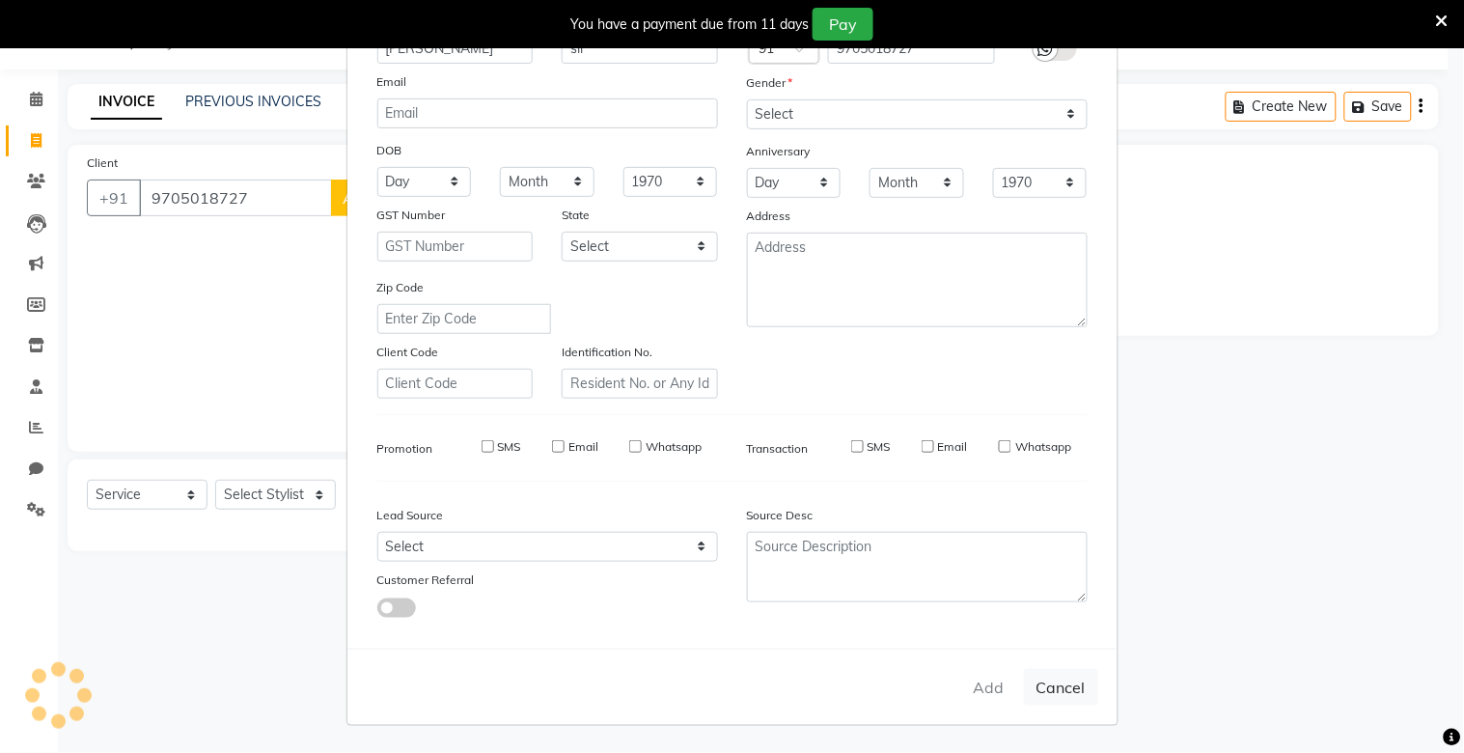
select select
checkbox input "false"
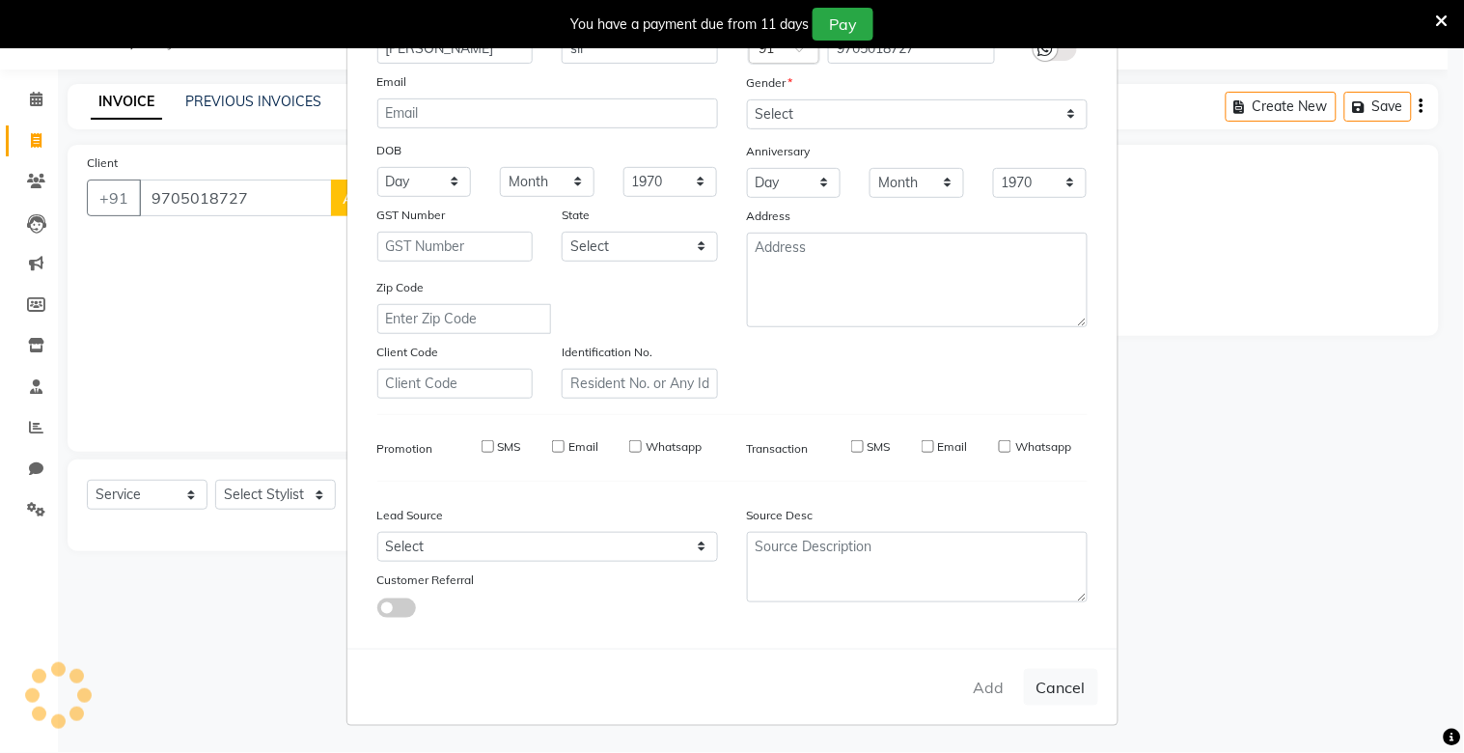
checkbox input "false"
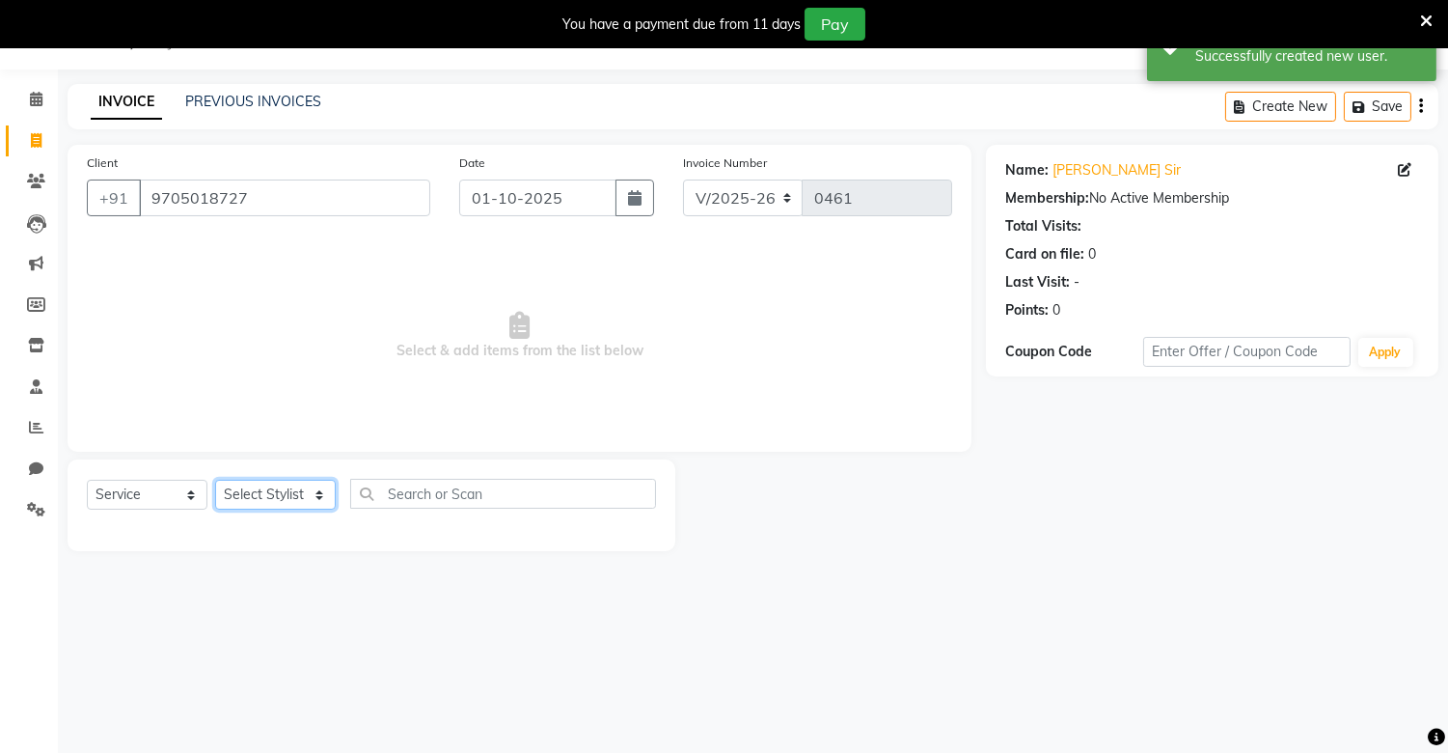
click at [284, 504] on select "Select Stylist [PERSON_NAME] [PERSON_NAME]" at bounding box center [275, 494] width 121 height 30
select select "88619"
click at [215, 480] on select "Select Stylist [PERSON_NAME] [PERSON_NAME]" at bounding box center [275, 494] width 121 height 30
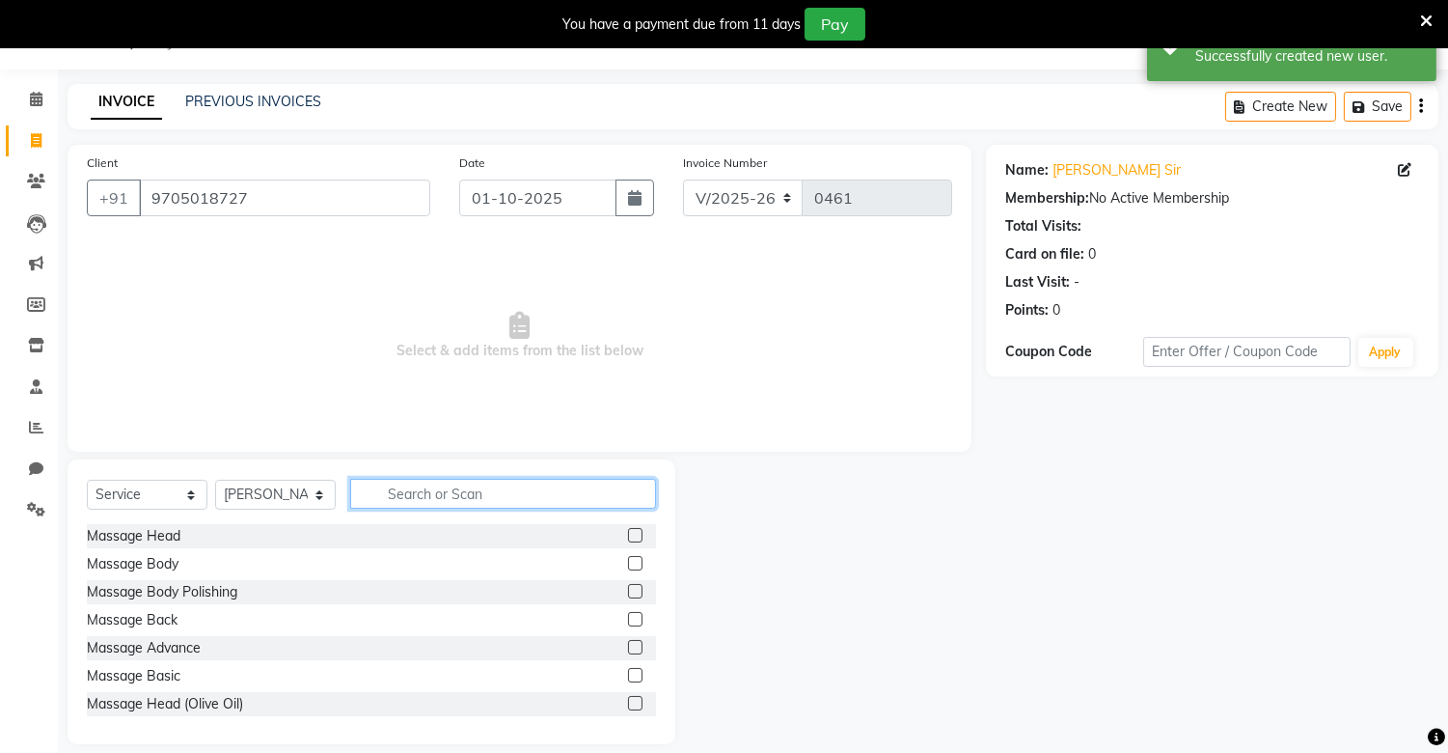
click at [417, 495] on input "text" at bounding box center [503, 494] width 306 height 30
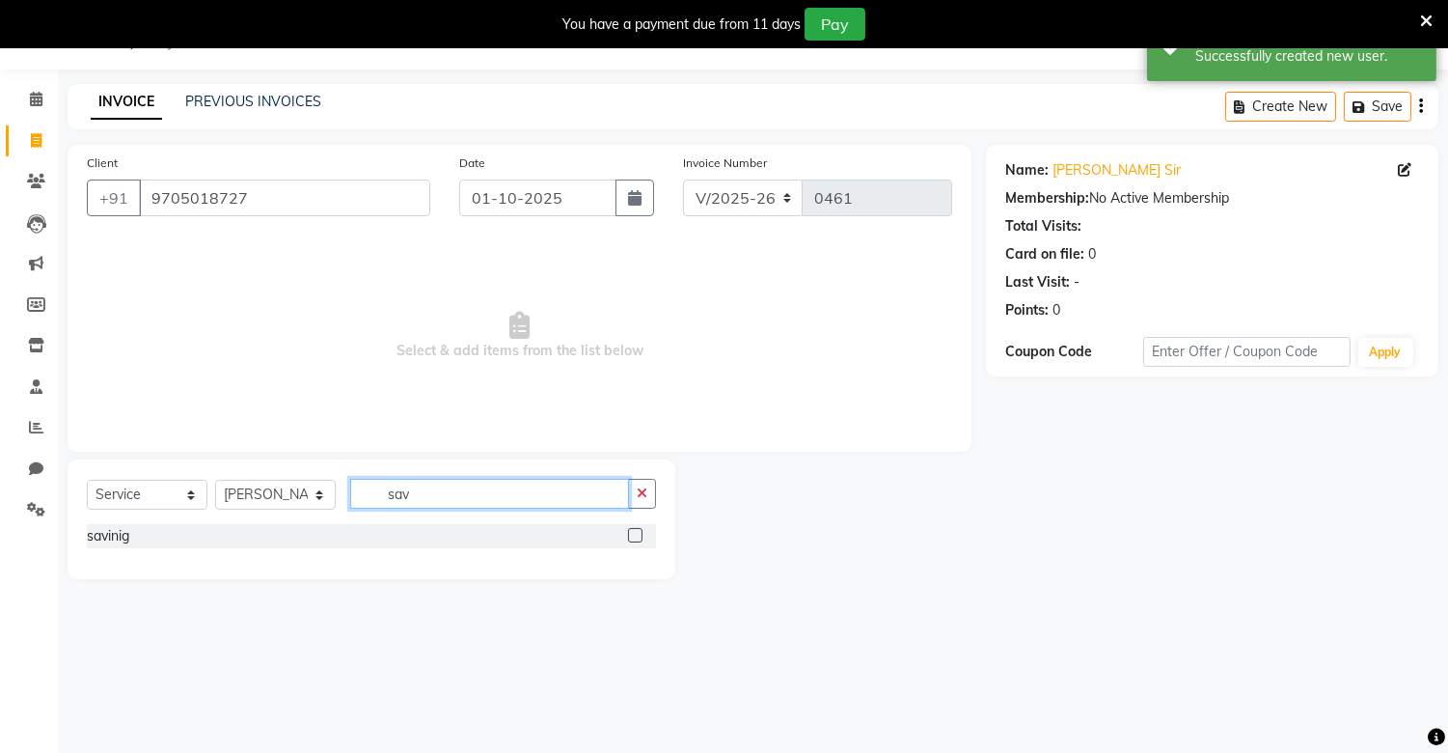
type input "sav"
click at [633, 535] on label at bounding box center [635, 535] width 14 height 14
click at [633, 535] on input "checkbox" at bounding box center [634, 536] width 13 height 13
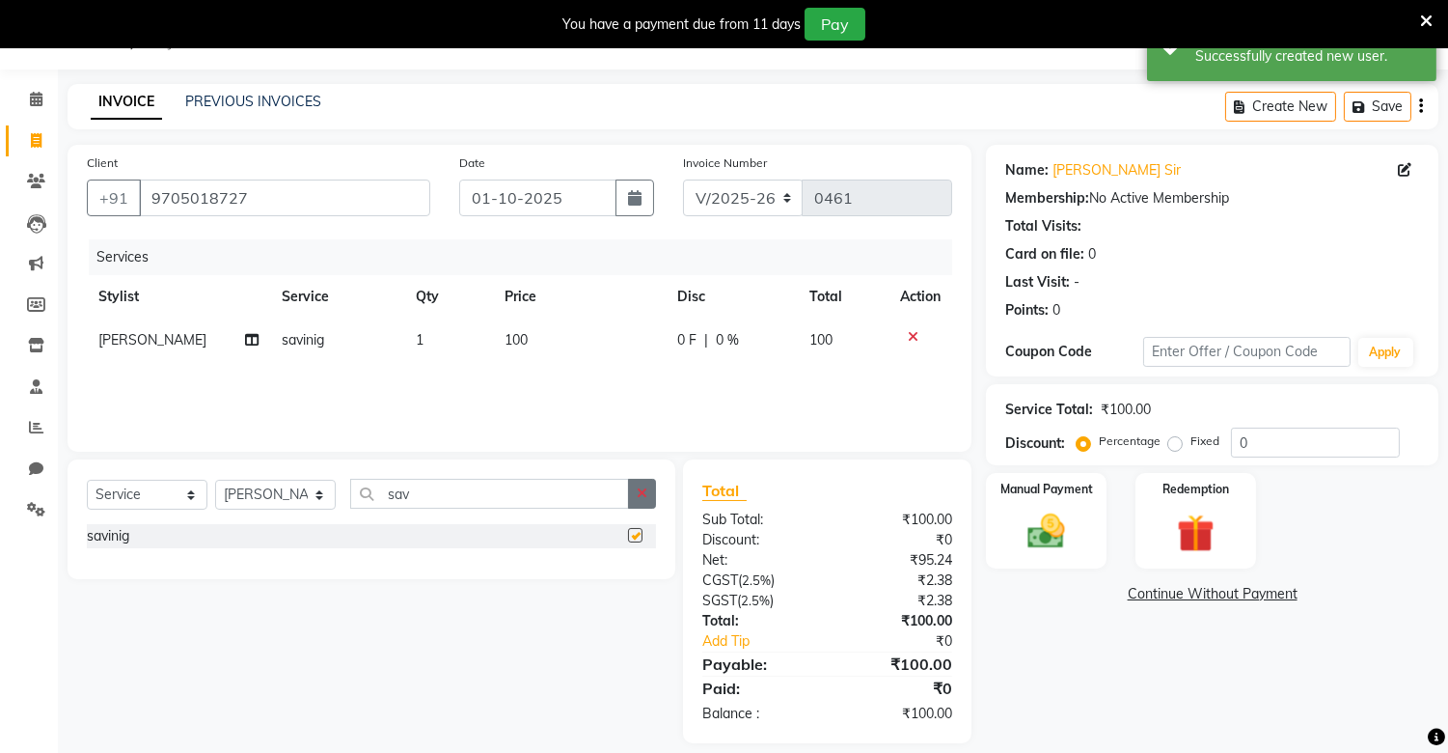
checkbox input "false"
click at [639, 496] on icon "button" at bounding box center [642, 493] width 11 height 14
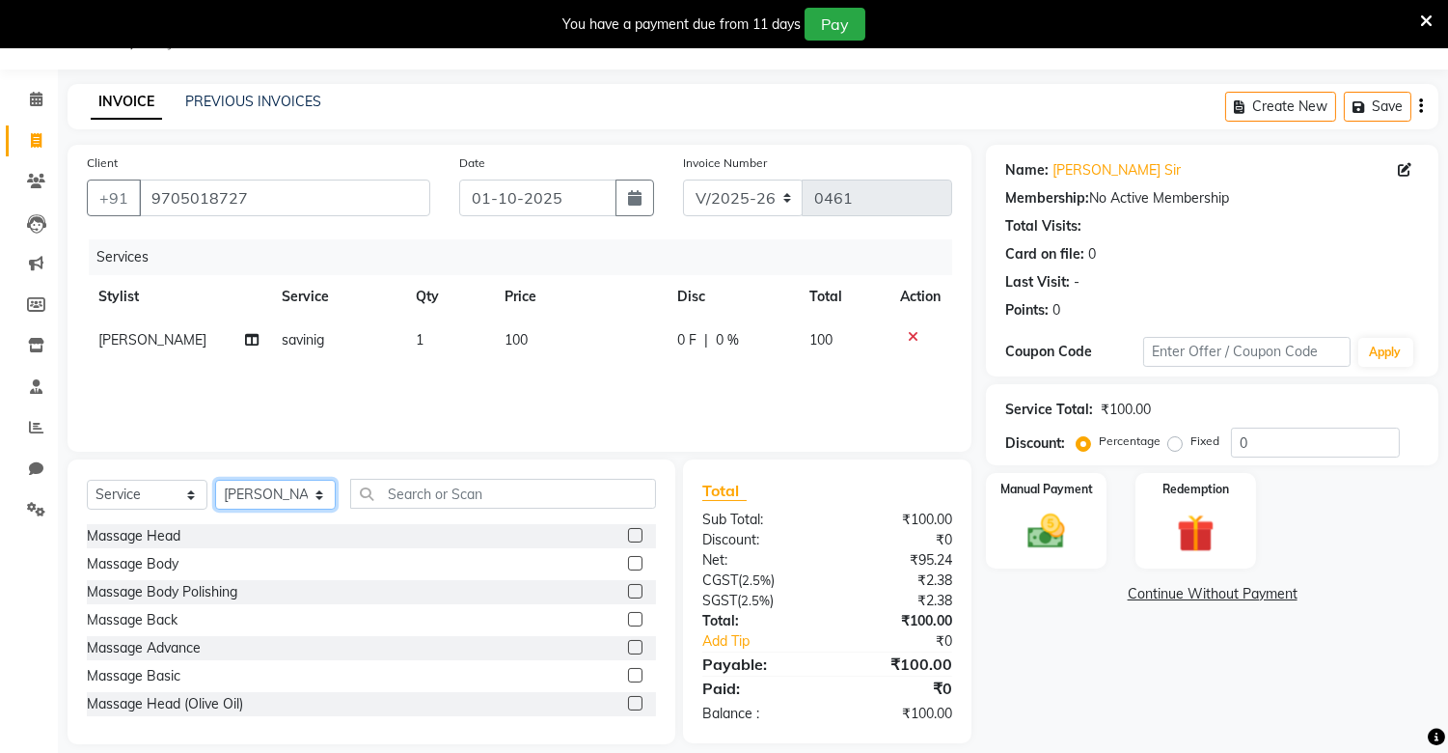
click at [316, 497] on select "Select Stylist [PERSON_NAME] [PERSON_NAME]" at bounding box center [275, 494] width 121 height 30
click at [300, 615] on div "Massage Back" at bounding box center [371, 620] width 569 height 24
click at [307, 507] on select "Select Stylist [PERSON_NAME] [PERSON_NAME]" at bounding box center [275, 494] width 121 height 30
click at [296, 621] on div "Massage Back" at bounding box center [371, 620] width 569 height 24
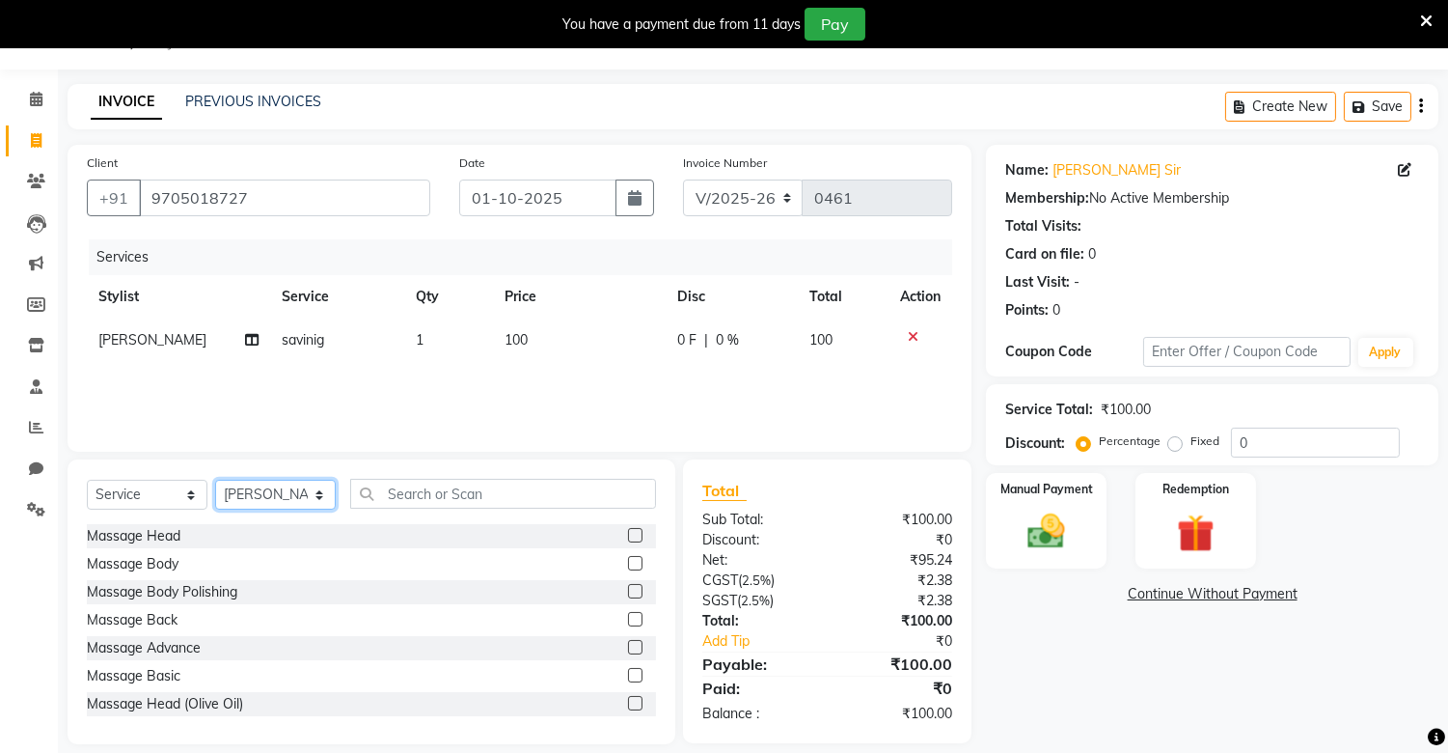
click at [310, 504] on select "Select Stylist [PERSON_NAME] [PERSON_NAME]" at bounding box center [275, 494] width 121 height 30
select select "92927"
click at [215, 480] on select "Select Stylist [PERSON_NAME] [PERSON_NAME]" at bounding box center [275, 494] width 121 height 30
click at [469, 515] on div "Select Service Product Membership Package Voucher Prepaid Gift Card Select Styl…" at bounding box center [371, 501] width 569 height 45
click at [495, 505] on input "text" at bounding box center [503, 494] width 306 height 30
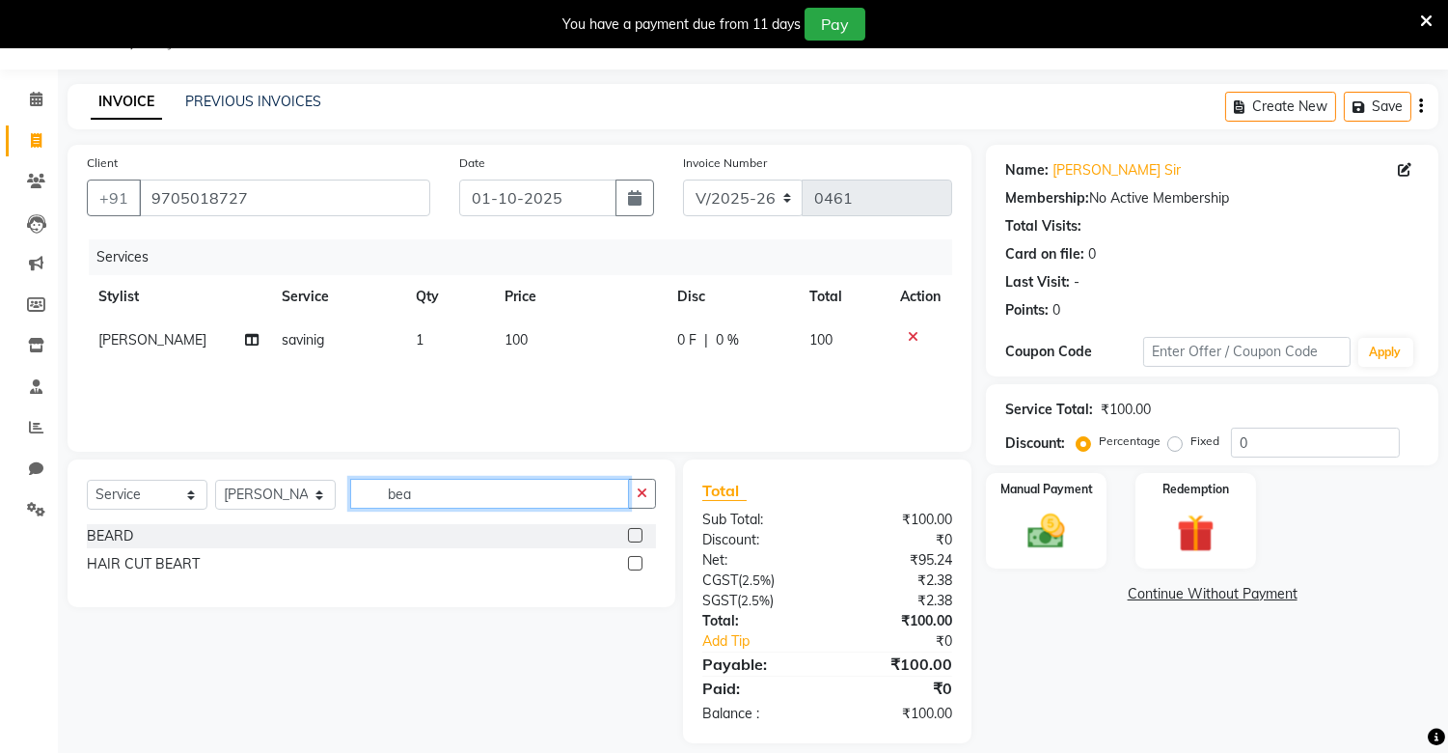
type input "bea"
click at [637, 528] on label at bounding box center [635, 535] width 14 height 14
click at [637, 530] on input "checkbox" at bounding box center [634, 536] width 13 height 13
checkbox input "false"
click at [1036, 512] on img at bounding box center [1047, 531] width 64 height 45
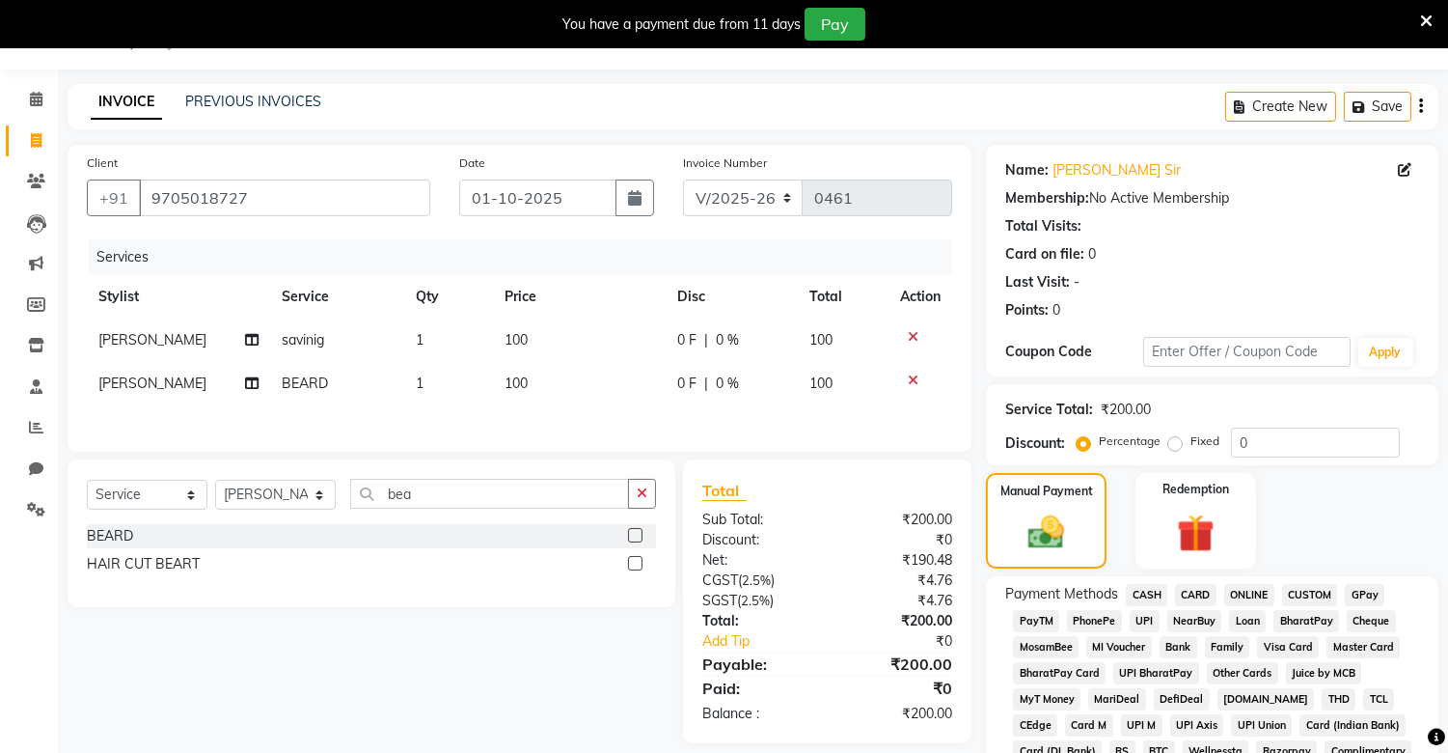
click at [1141, 590] on span "CASH" at bounding box center [1146, 595] width 41 height 22
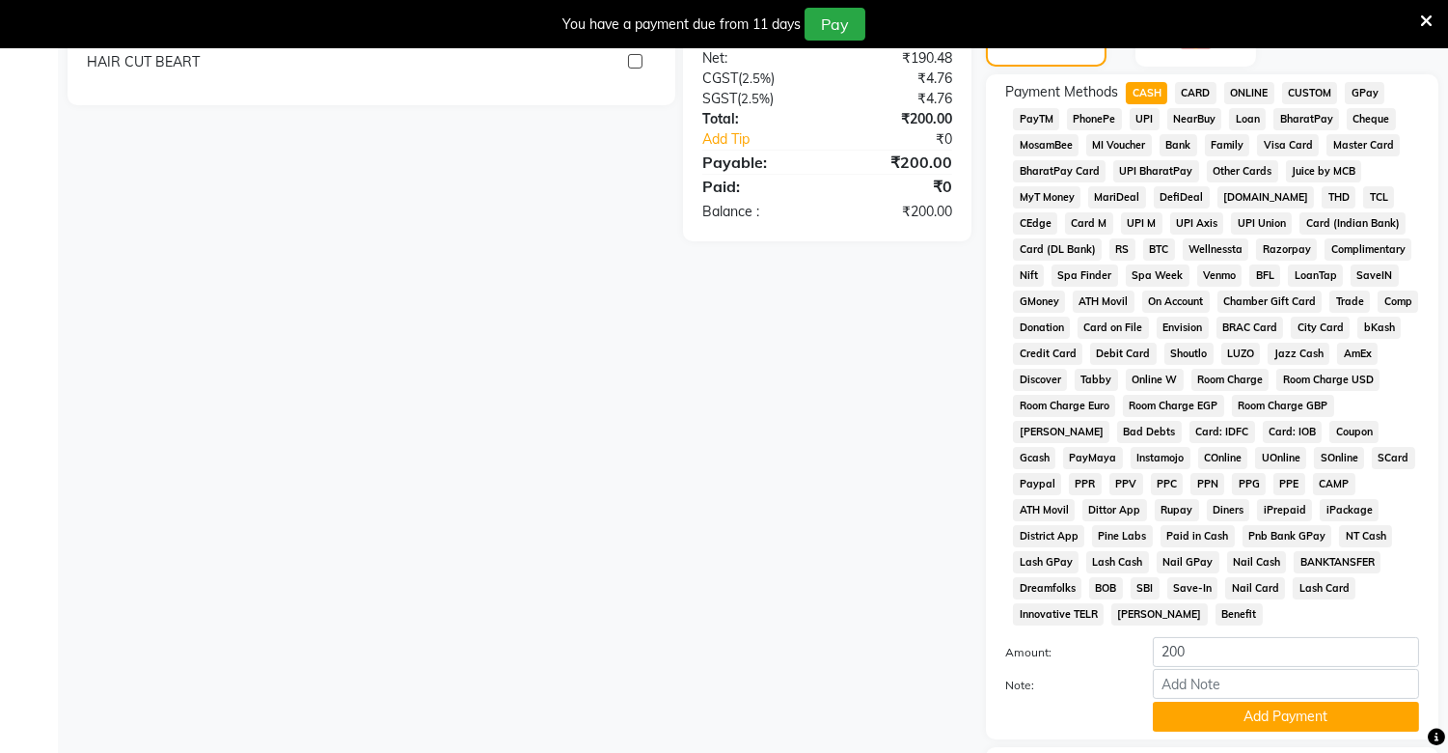
scroll to position [657, 0]
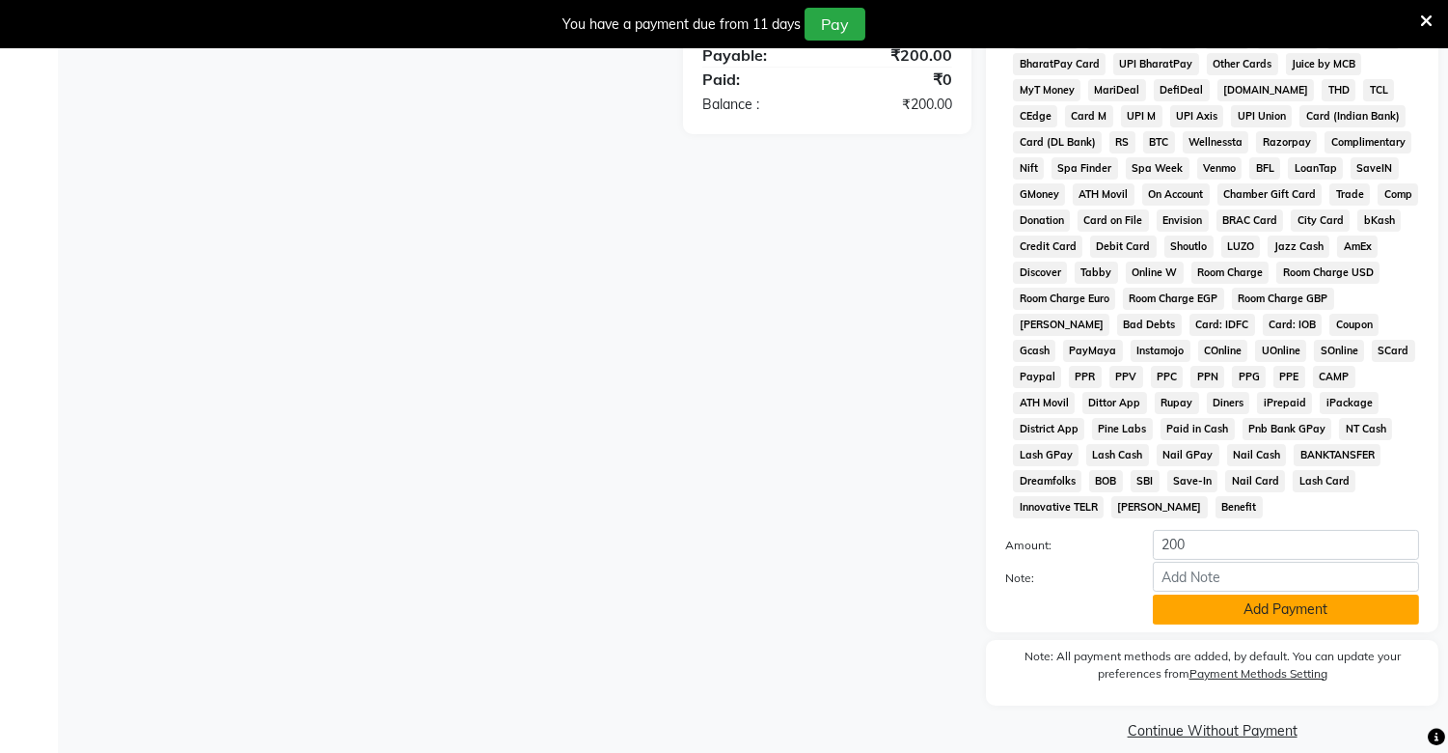
click at [1201, 594] on button "Add Payment" at bounding box center [1286, 609] width 266 height 30
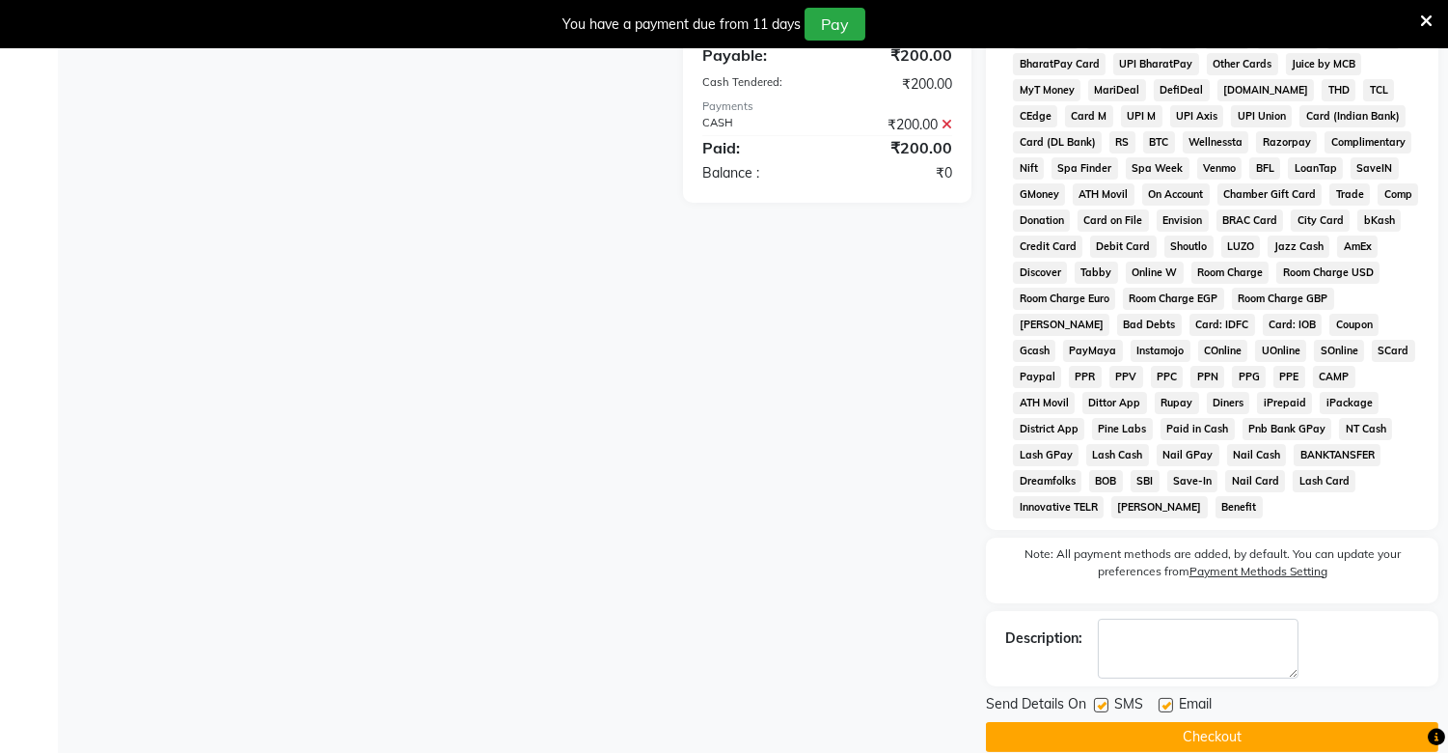
click at [1206, 722] on button "Checkout" at bounding box center [1212, 737] width 452 height 30
